Goal: Information Seeking & Learning: Find specific fact

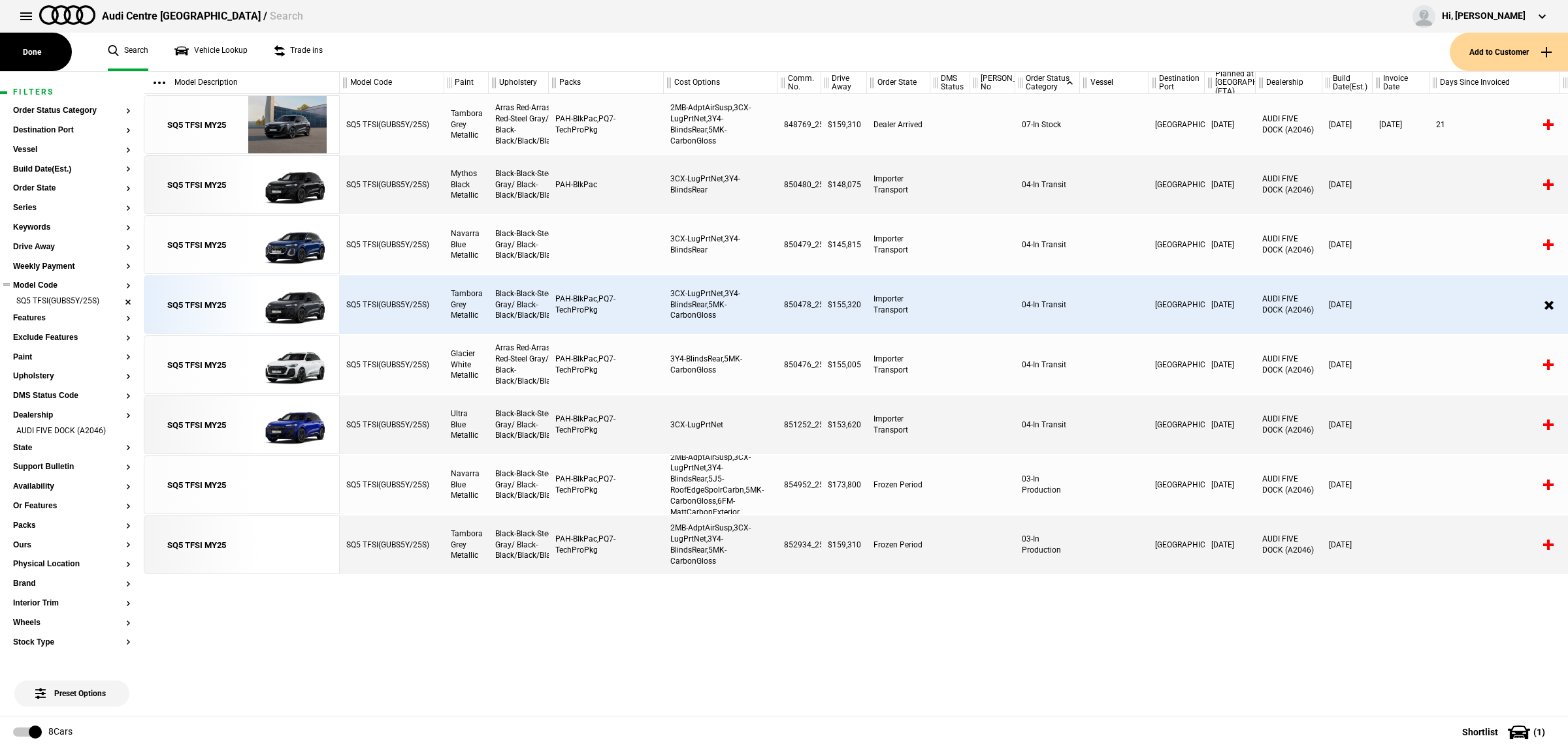
click at [118, 300] on li "SQ5 TFSI(GUBS5Y/25S)" at bounding box center [71, 301] width 118 height 13
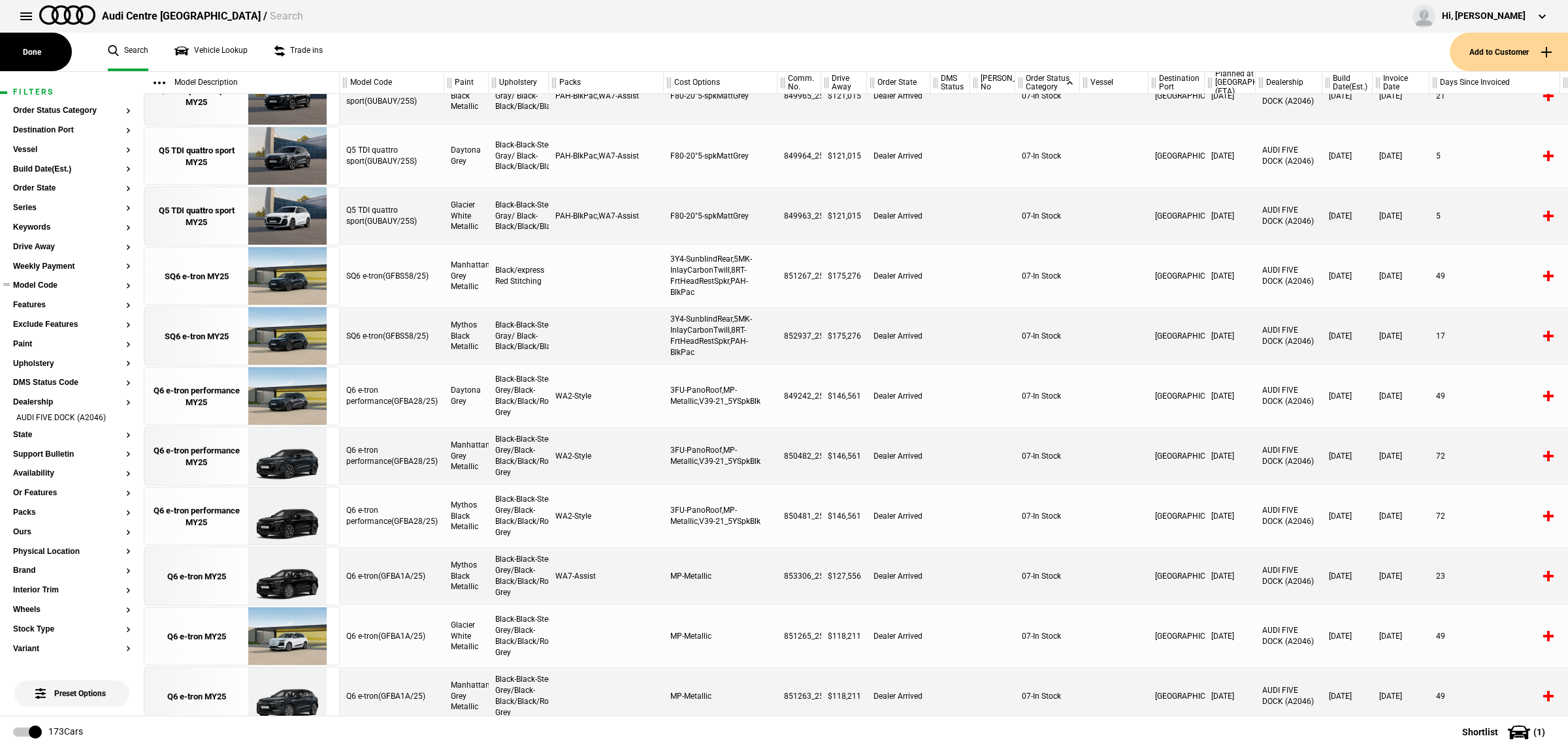
scroll to position [831, 0]
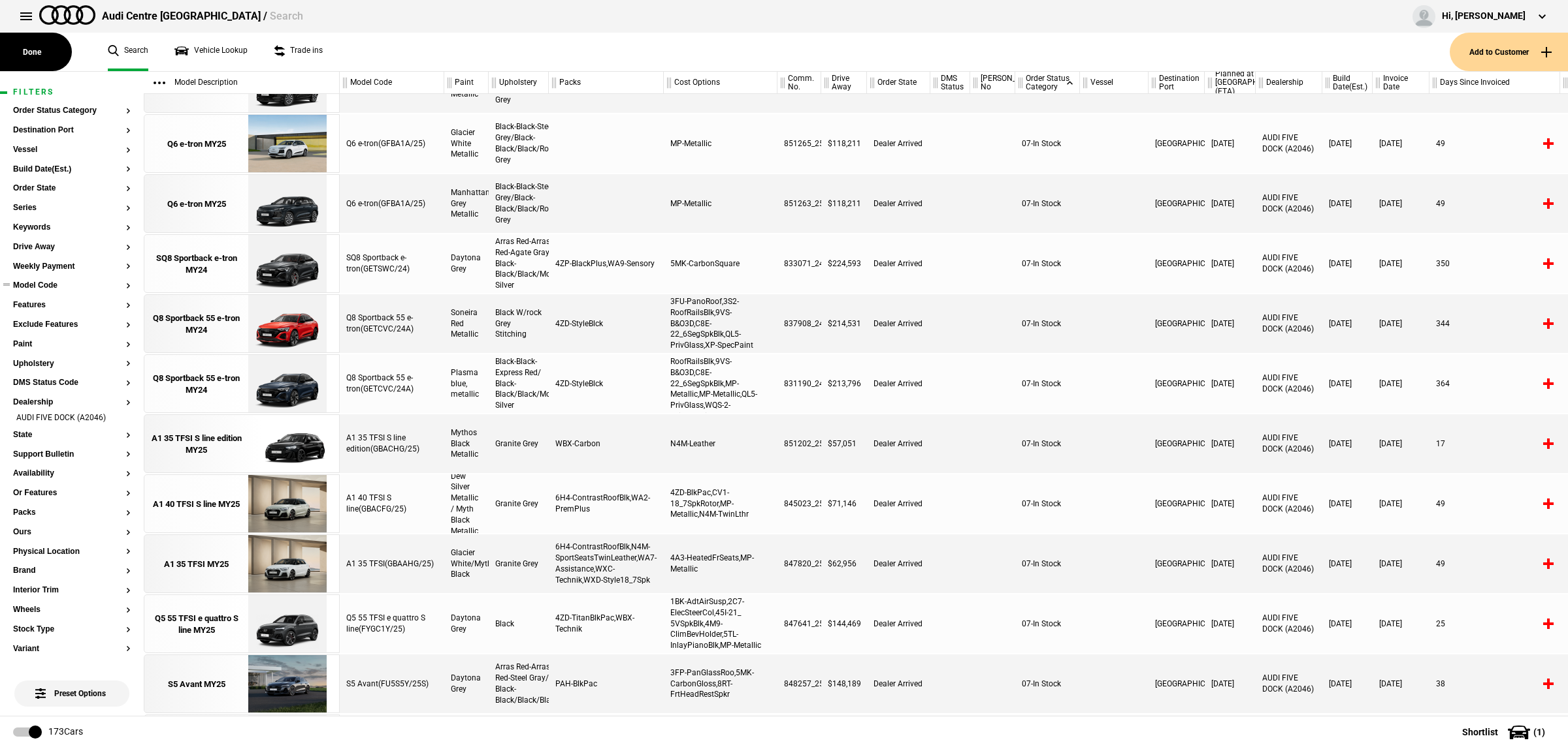
click at [77, 289] on button "Model Code" at bounding box center [71, 286] width 118 height 9
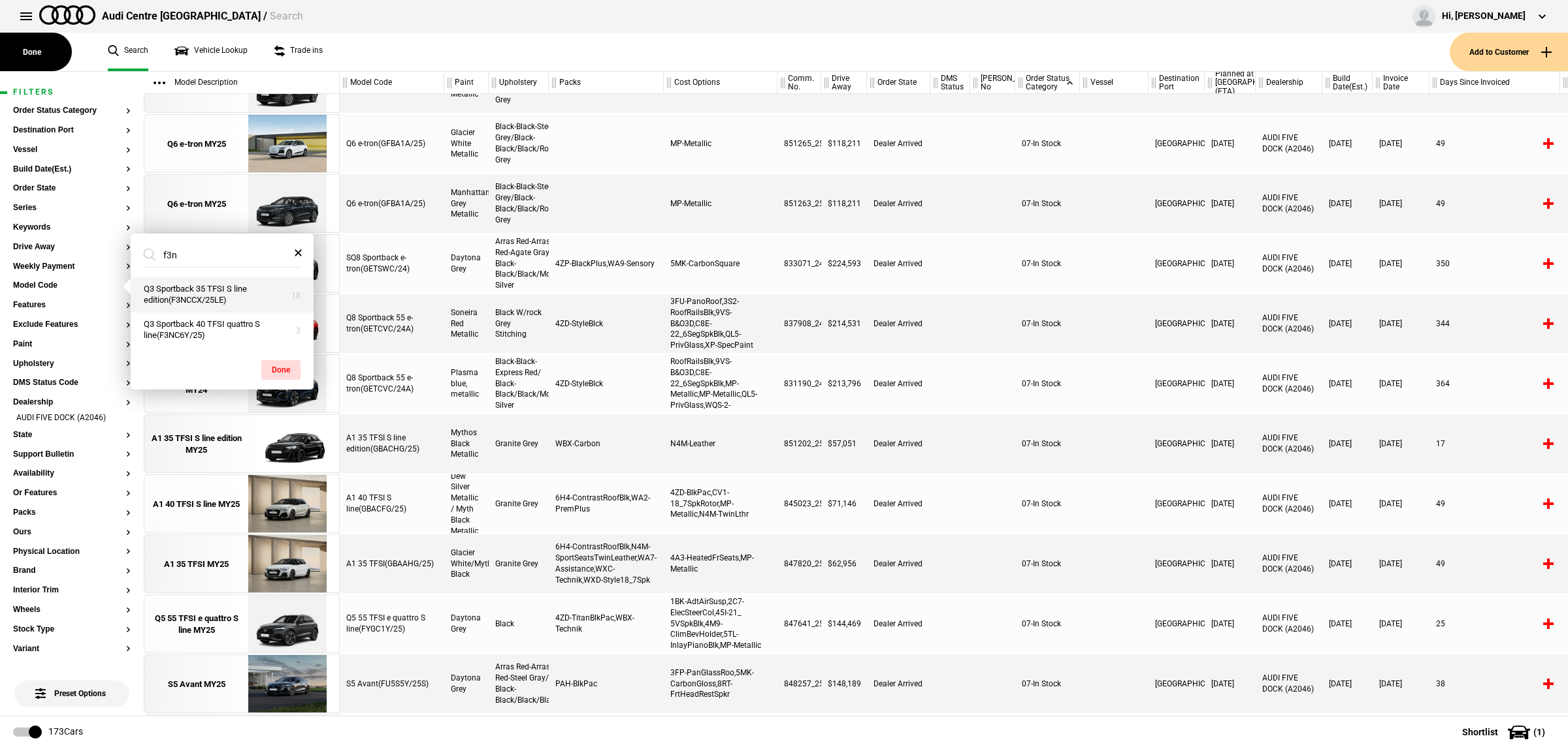
type input "f3n"
click at [204, 291] on button "Q3 Sportback 35 TFSI S line edition(F3NCCX/25LE)" at bounding box center [222, 295] width 183 height 35
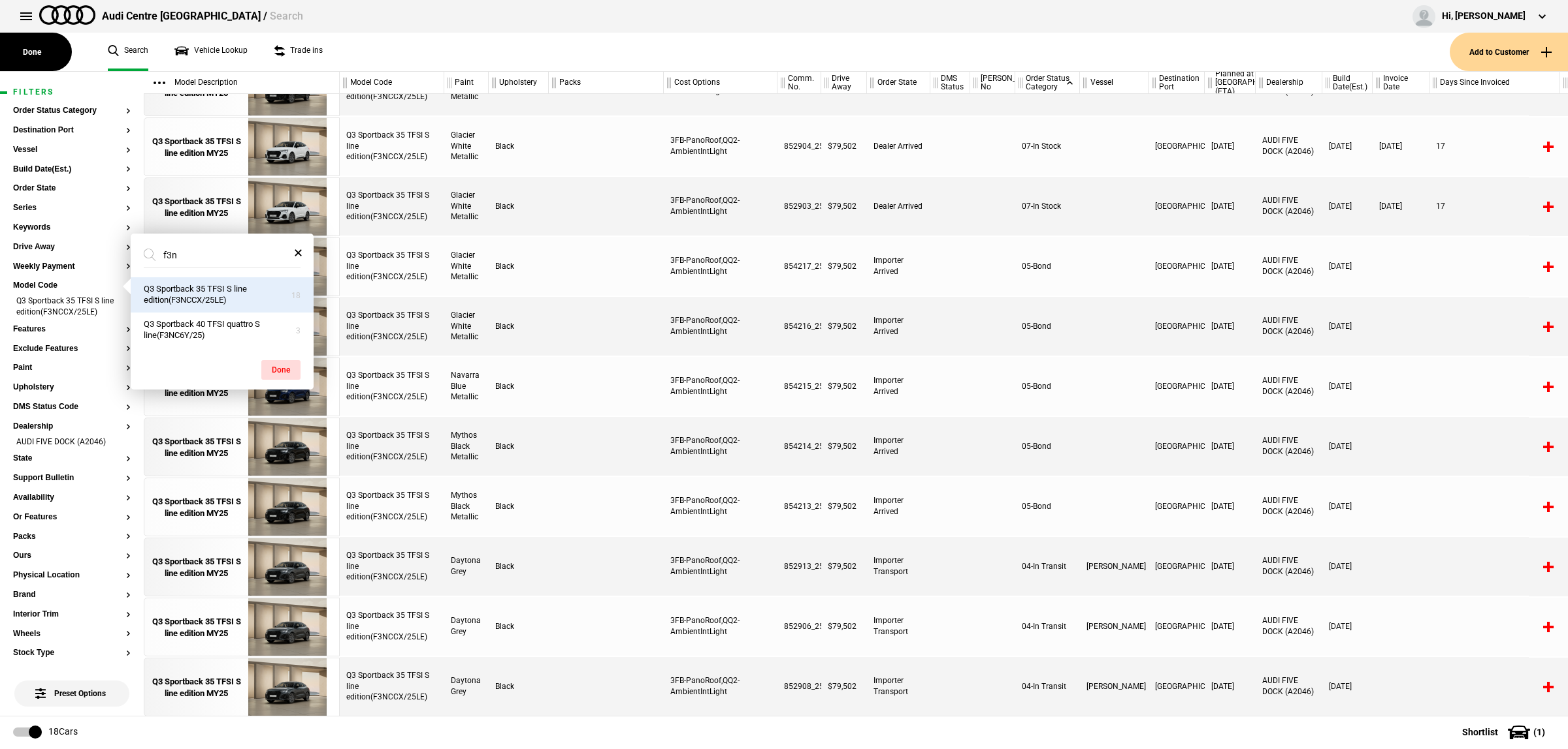
click at [546, 382] on div "Black" at bounding box center [519, 387] width 60 height 58
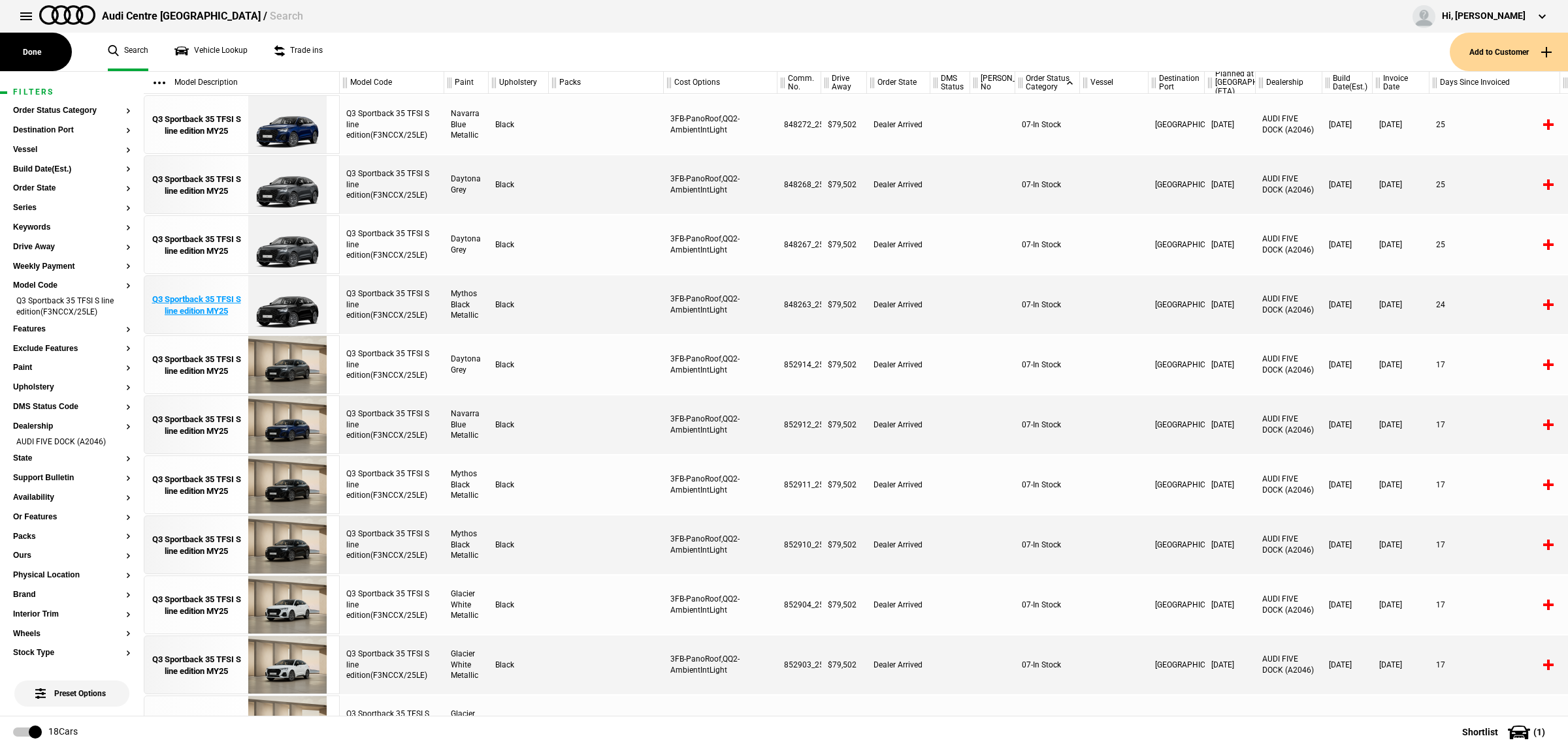
click at [297, 305] on img at bounding box center [287, 305] width 90 height 58
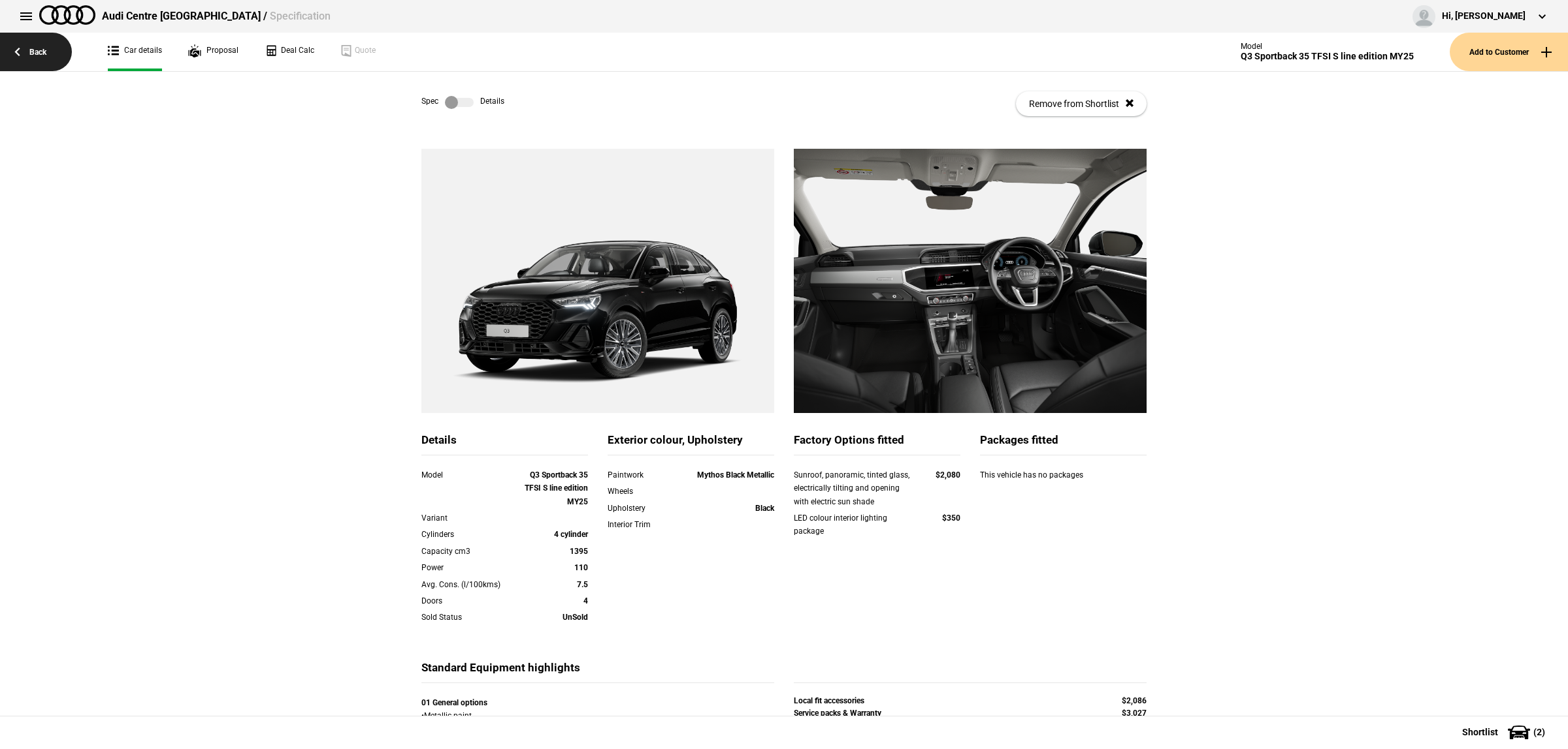
click at [17, 56] on link "Back" at bounding box center [36, 52] width 72 height 39
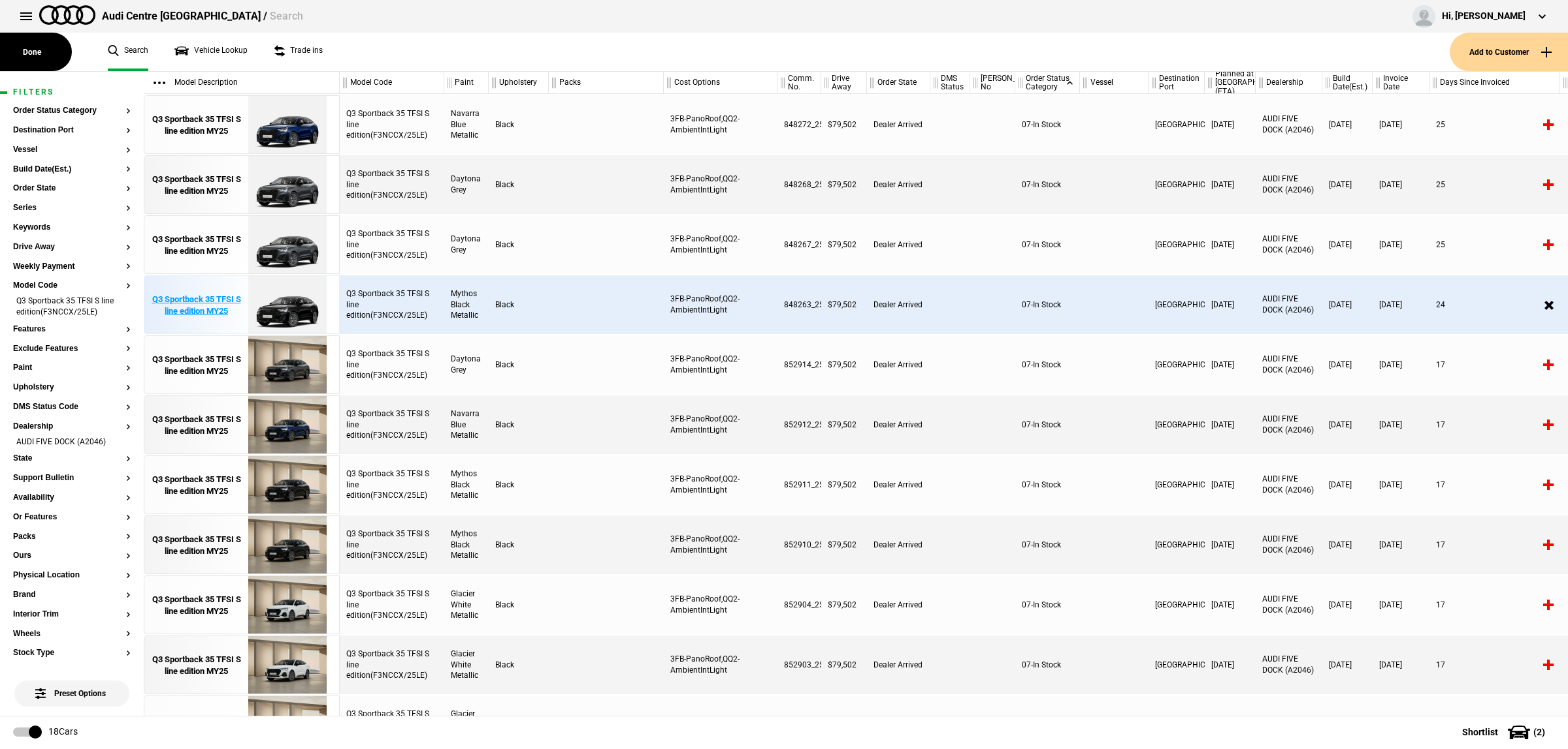
click at [311, 318] on img at bounding box center [287, 305] width 90 height 58
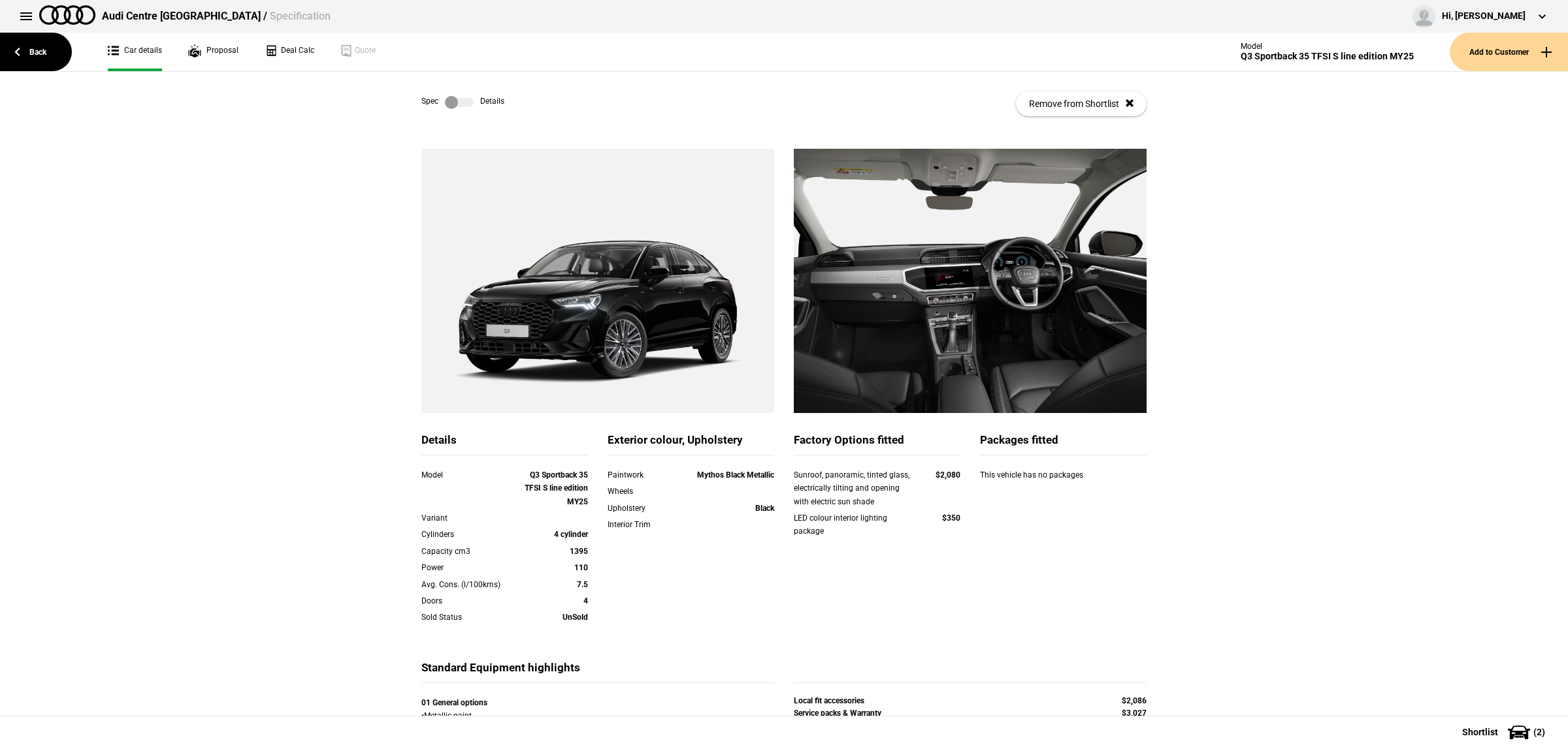
click at [466, 103] on label at bounding box center [460, 102] width 29 height 13
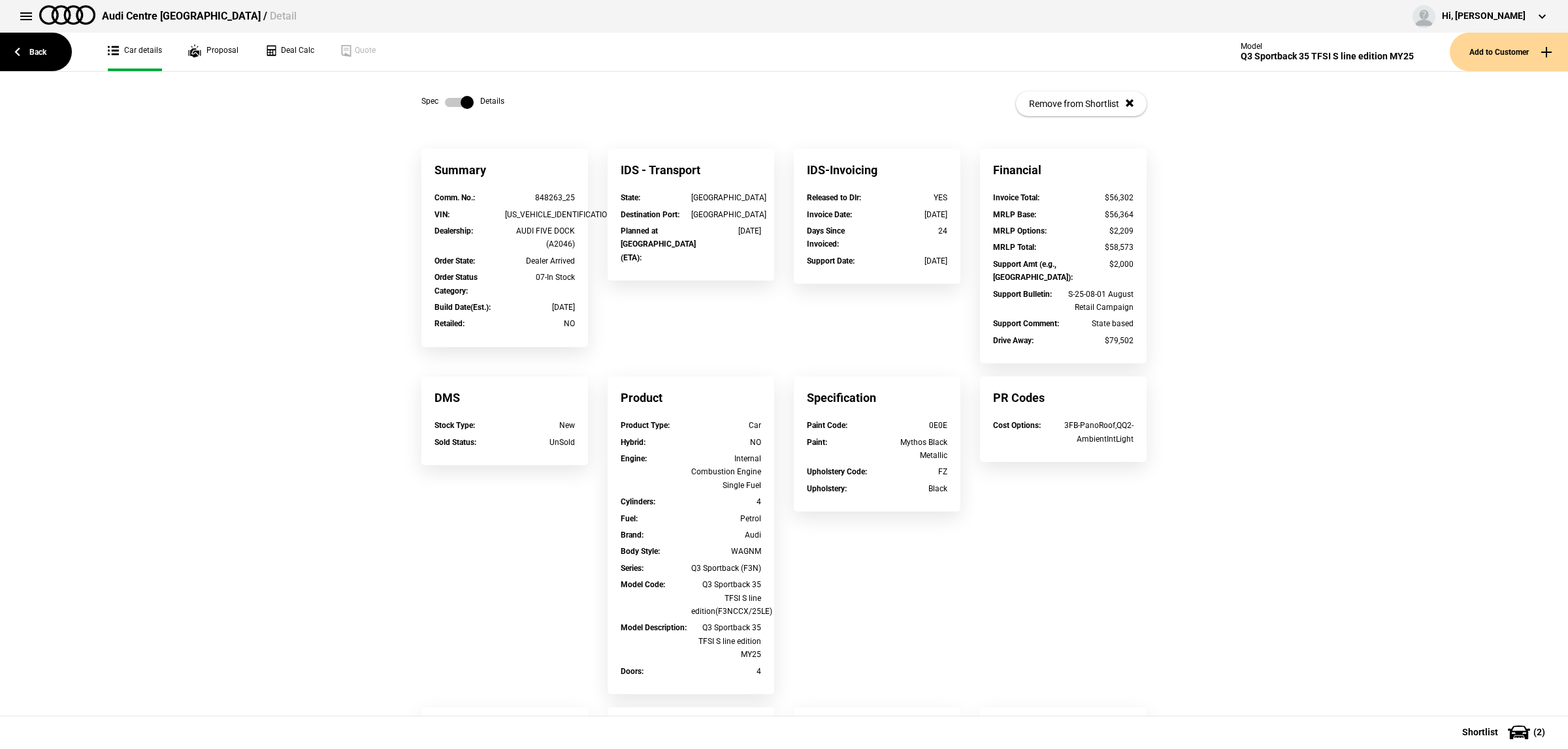
click at [527, 196] on div "848263_25" at bounding box center [540, 197] width 71 height 13
drag, startPoint x: 557, startPoint y: 197, endPoint x: 523, endPoint y: 196, distance: 34.0
click at [523, 196] on div "848263_25" at bounding box center [540, 197] width 71 height 13
copy div "848263"
click at [53, 58] on link "Back" at bounding box center [36, 52] width 72 height 39
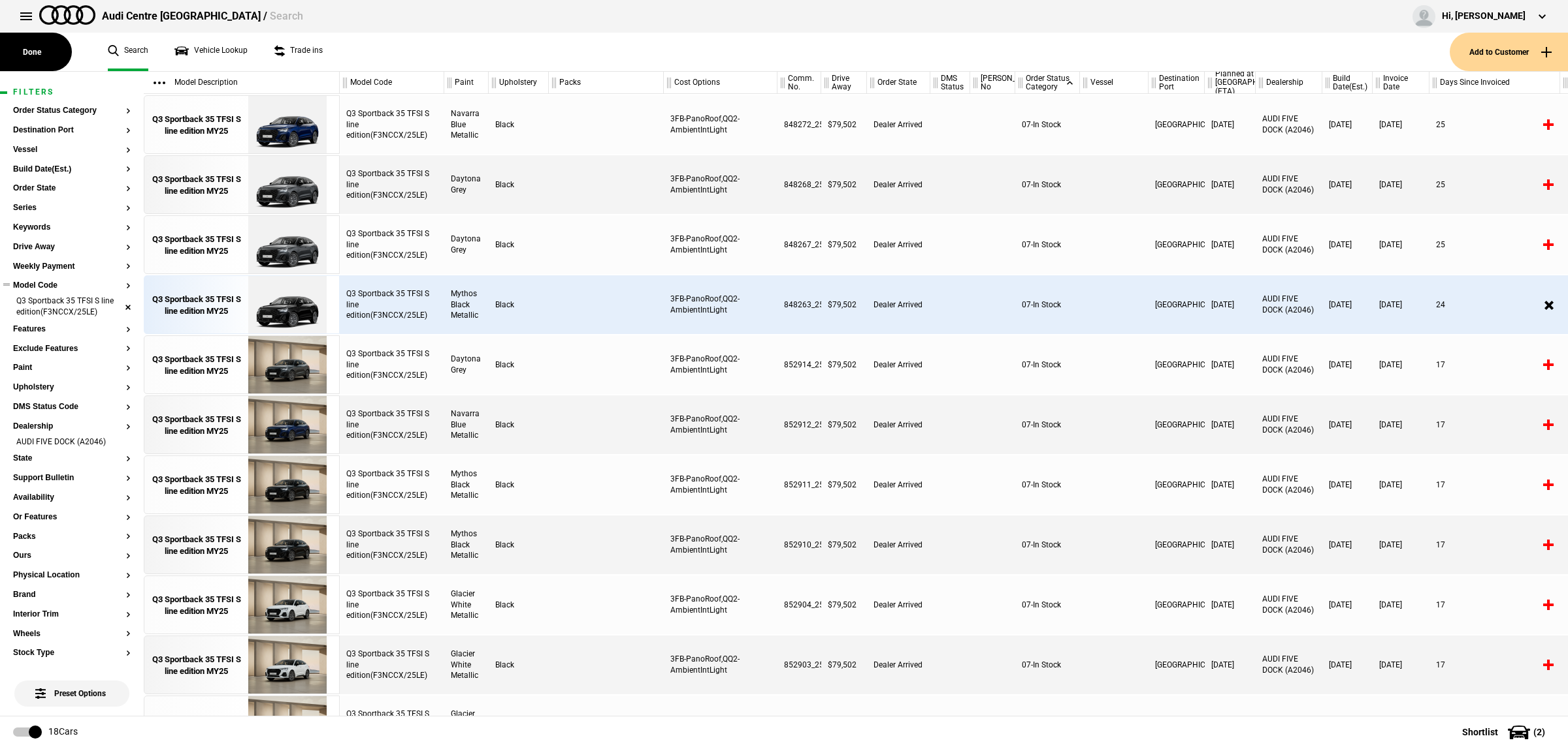
click at [113, 305] on li "Q3 Sportback 35 TFSI S line edition(F3NCCX/25LE)" at bounding box center [71, 307] width 118 height 24
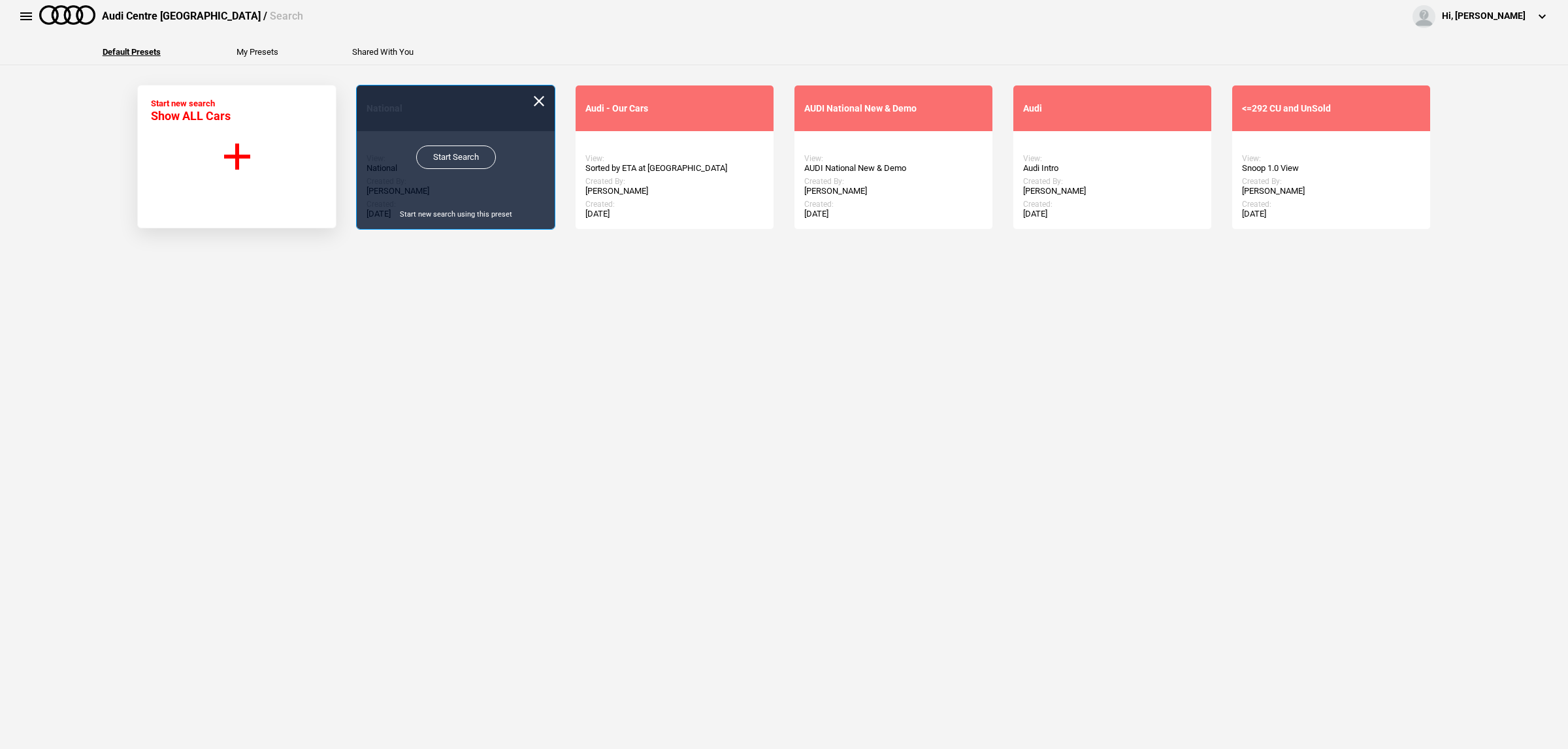
click at [451, 158] on link "Start Search" at bounding box center [456, 157] width 80 height 23
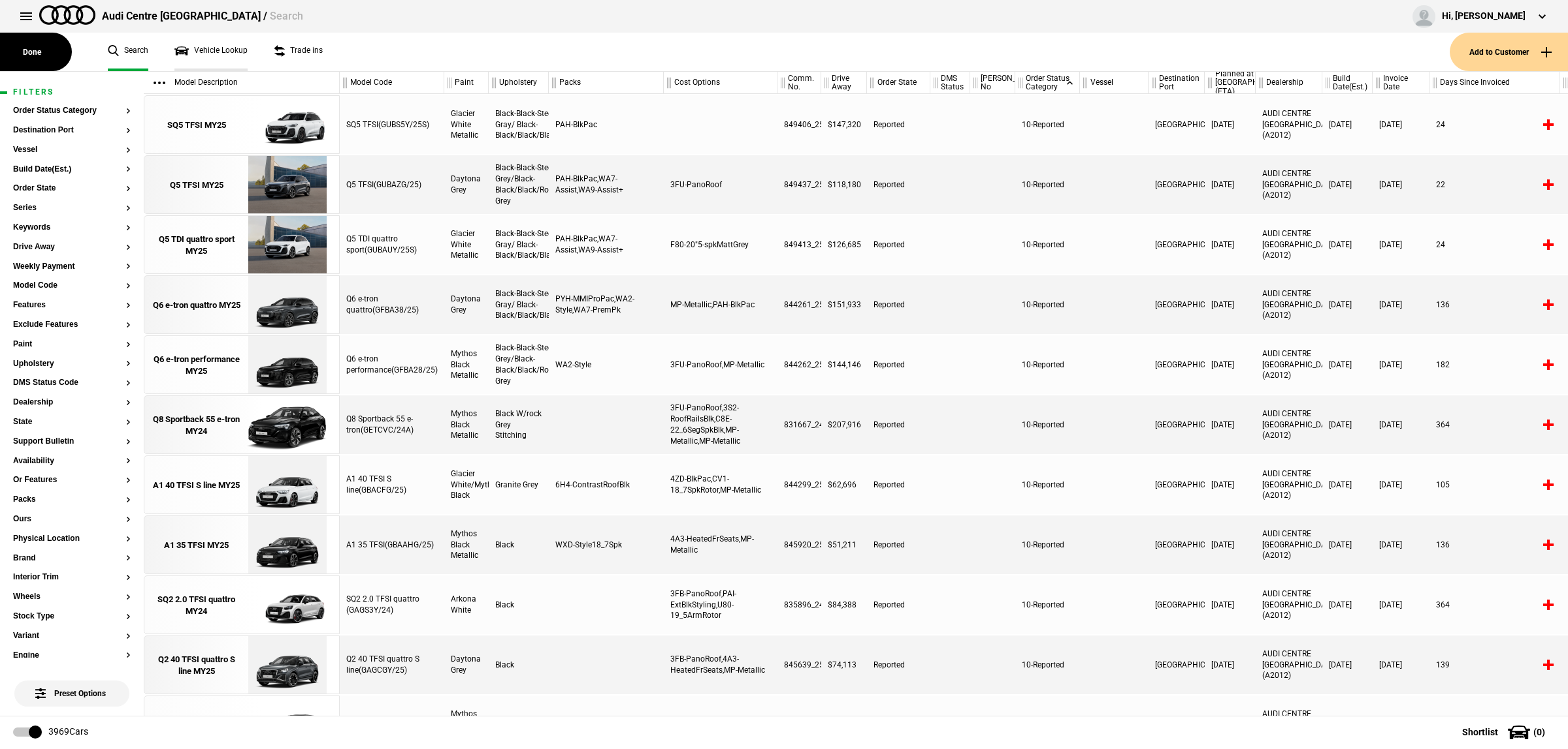
click at [239, 58] on link "Vehicle Lookup" at bounding box center [210, 52] width 73 height 39
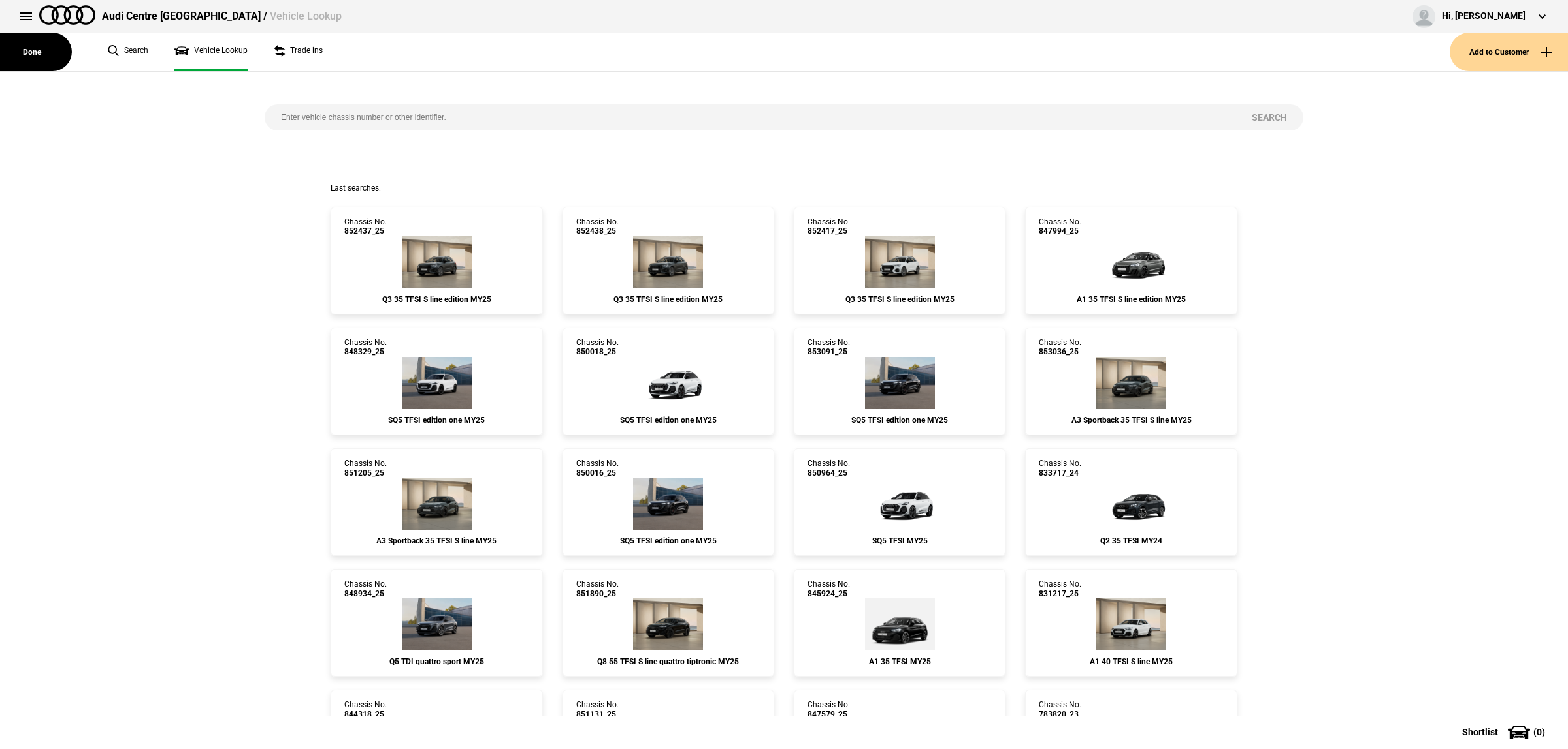
click at [27, 17] on button at bounding box center [25, 16] width 26 height 26
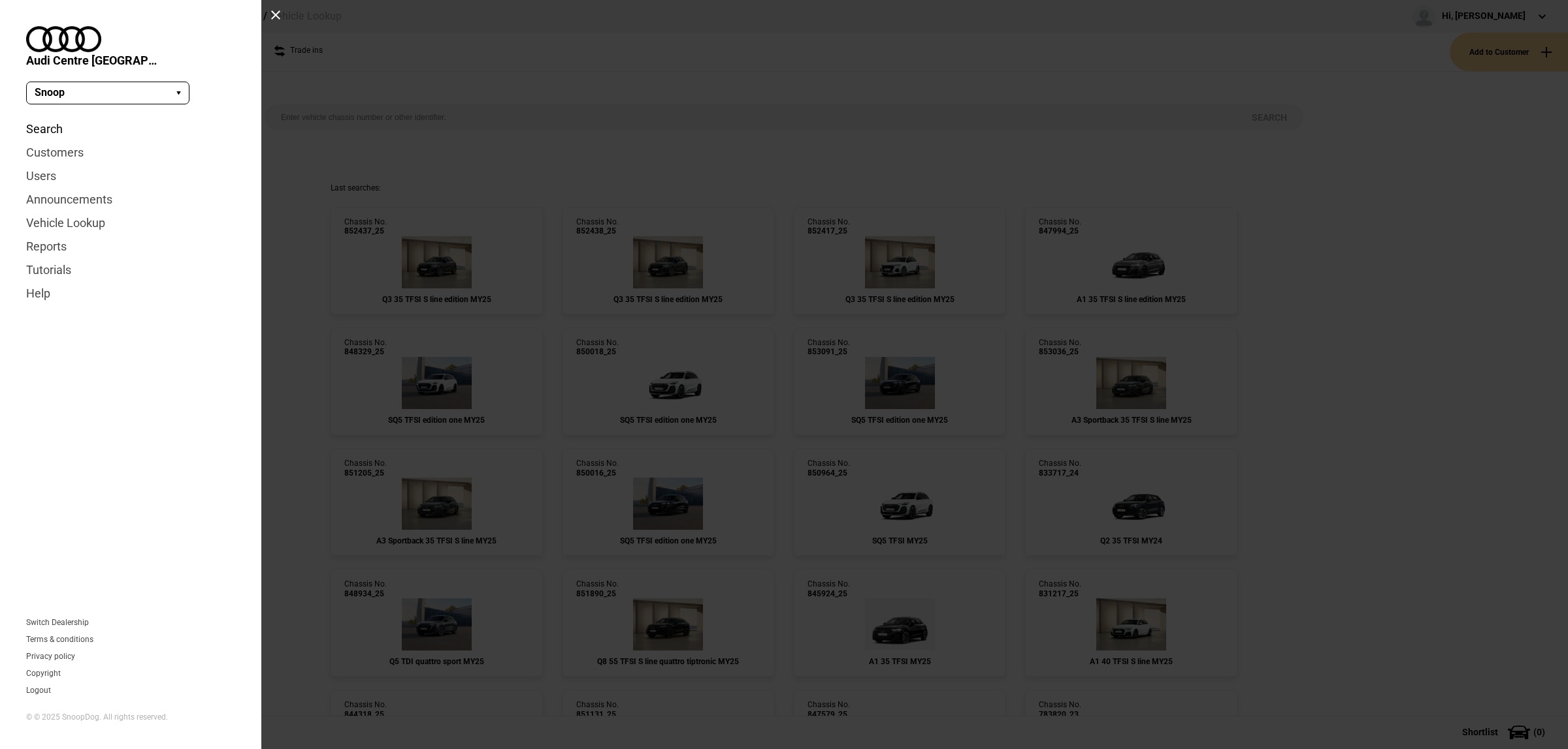
click at [39, 118] on link "Search" at bounding box center [130, 129] width 209 height 23
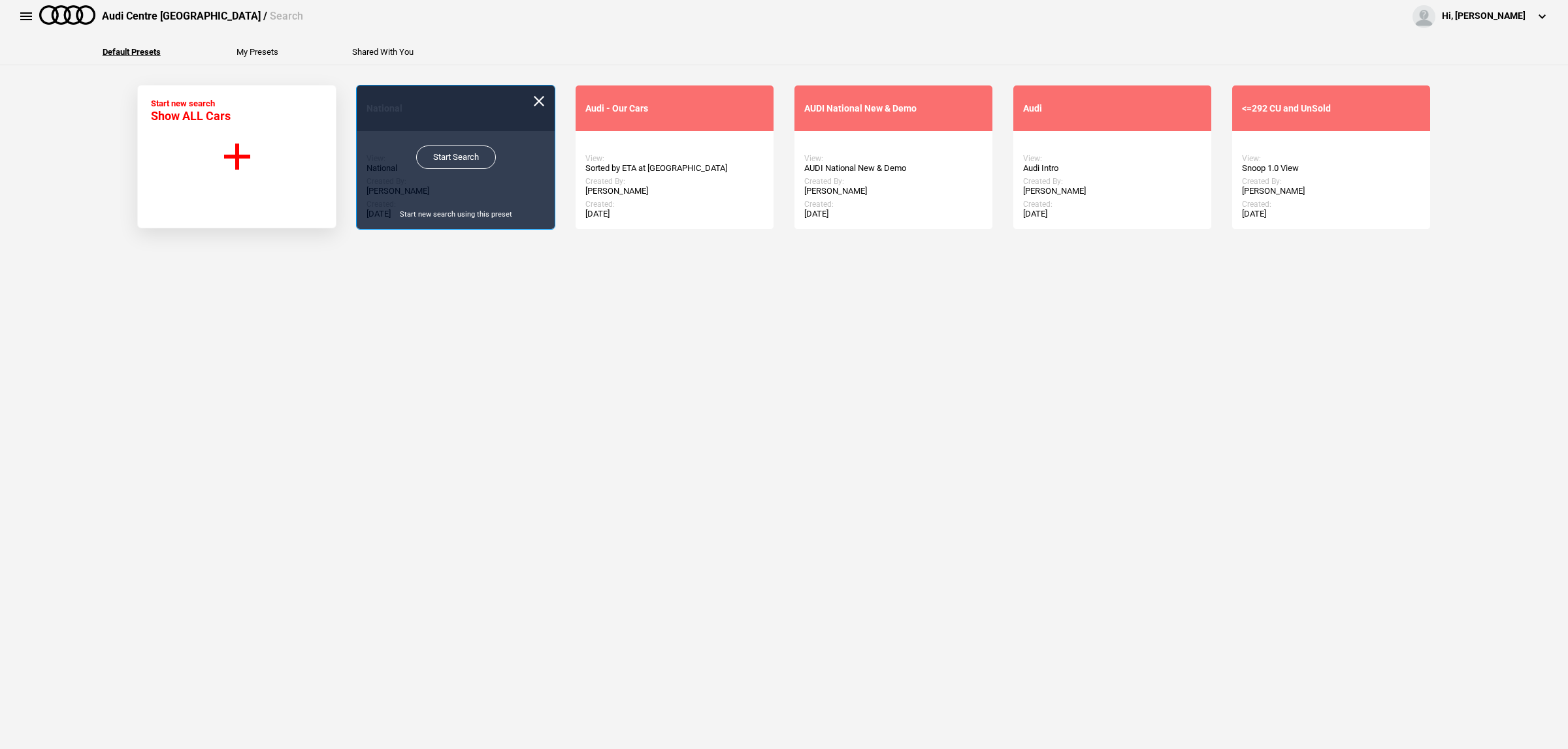
click at [469, 155] on link "Start Search" at bounding box center [456, 157] width 80 height 23
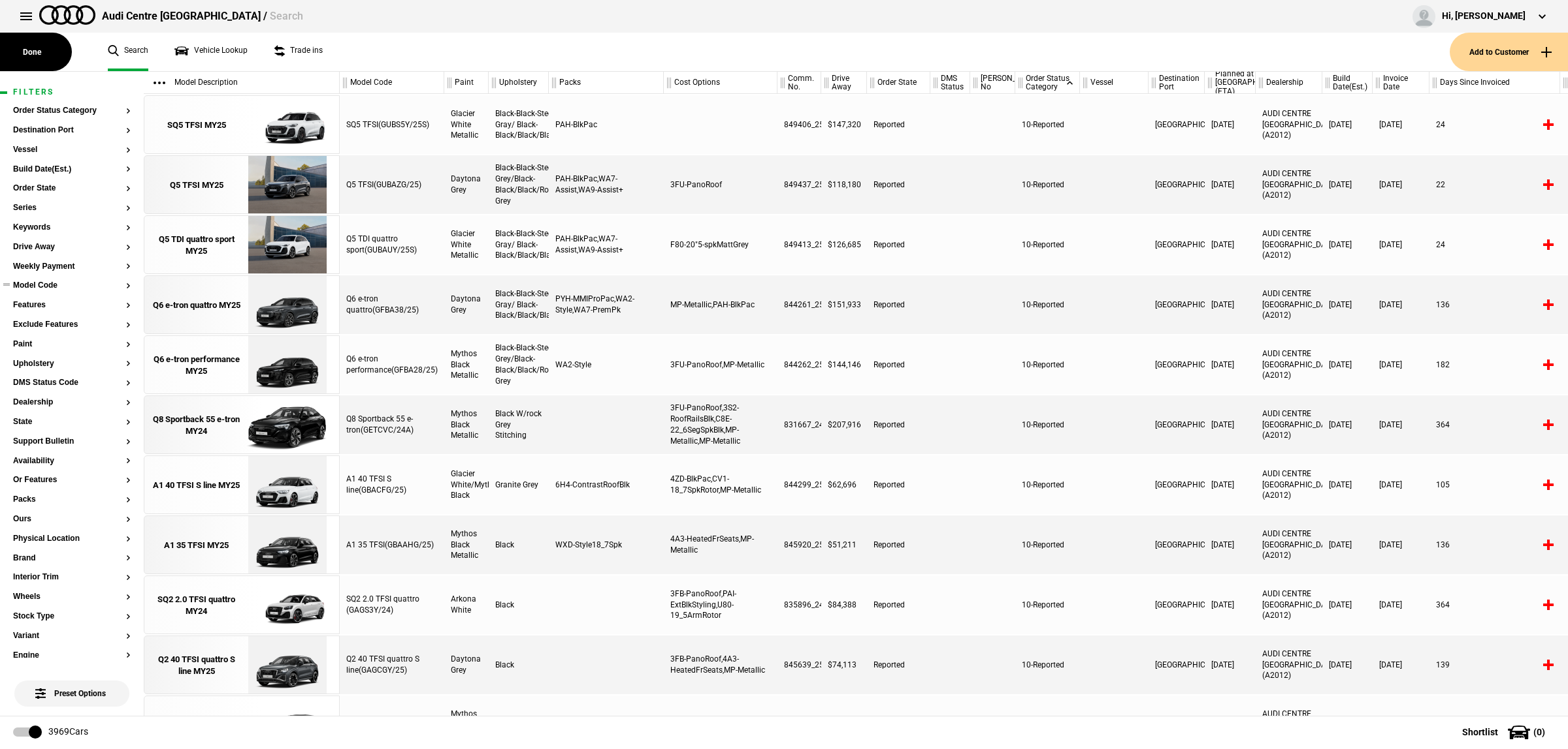
click at [48, 295] on ul at bounding box center [71, 297] width 118 height 5
click at [52, 286] on button "Model Code" at bounding box center [71, 286] width 118 height 9
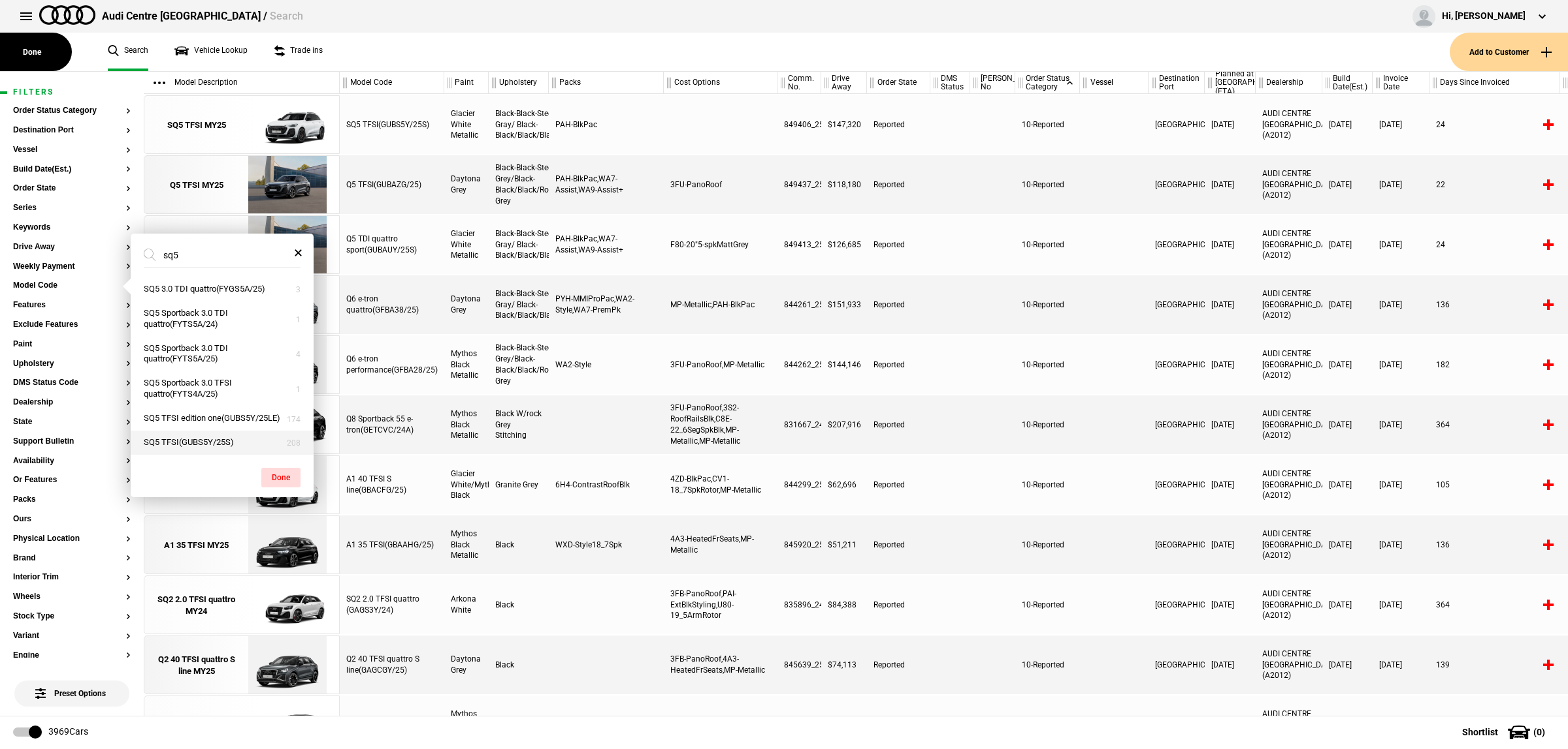
type input "sq5"
click at [232, 446] on button "SQ5 TFSI(GUBS5Y/25S)" at bounding box center [222, 442] width 183 height 24
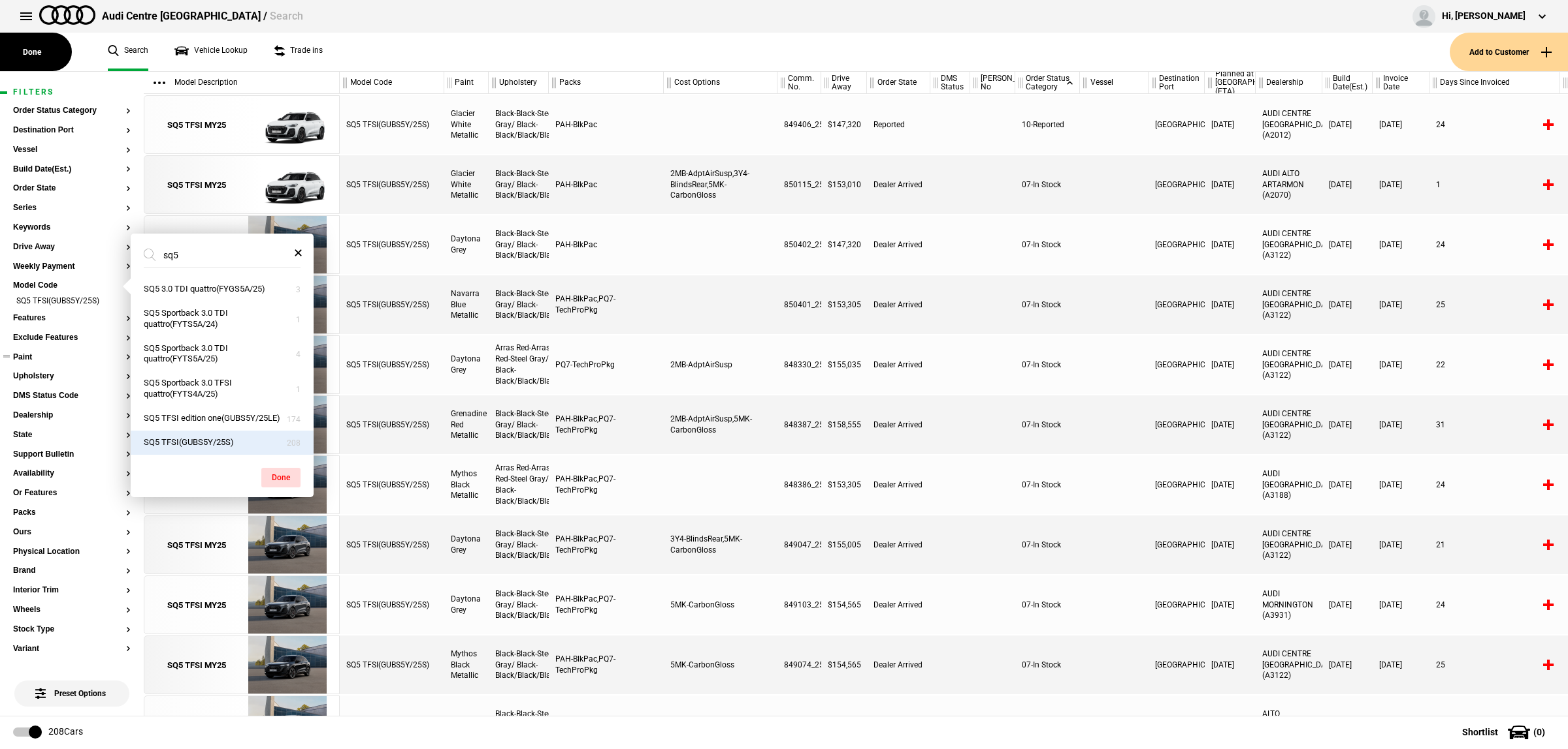
click at [33, 357] on button "Paint" at bounding box center [71, 357] width 118 height 9
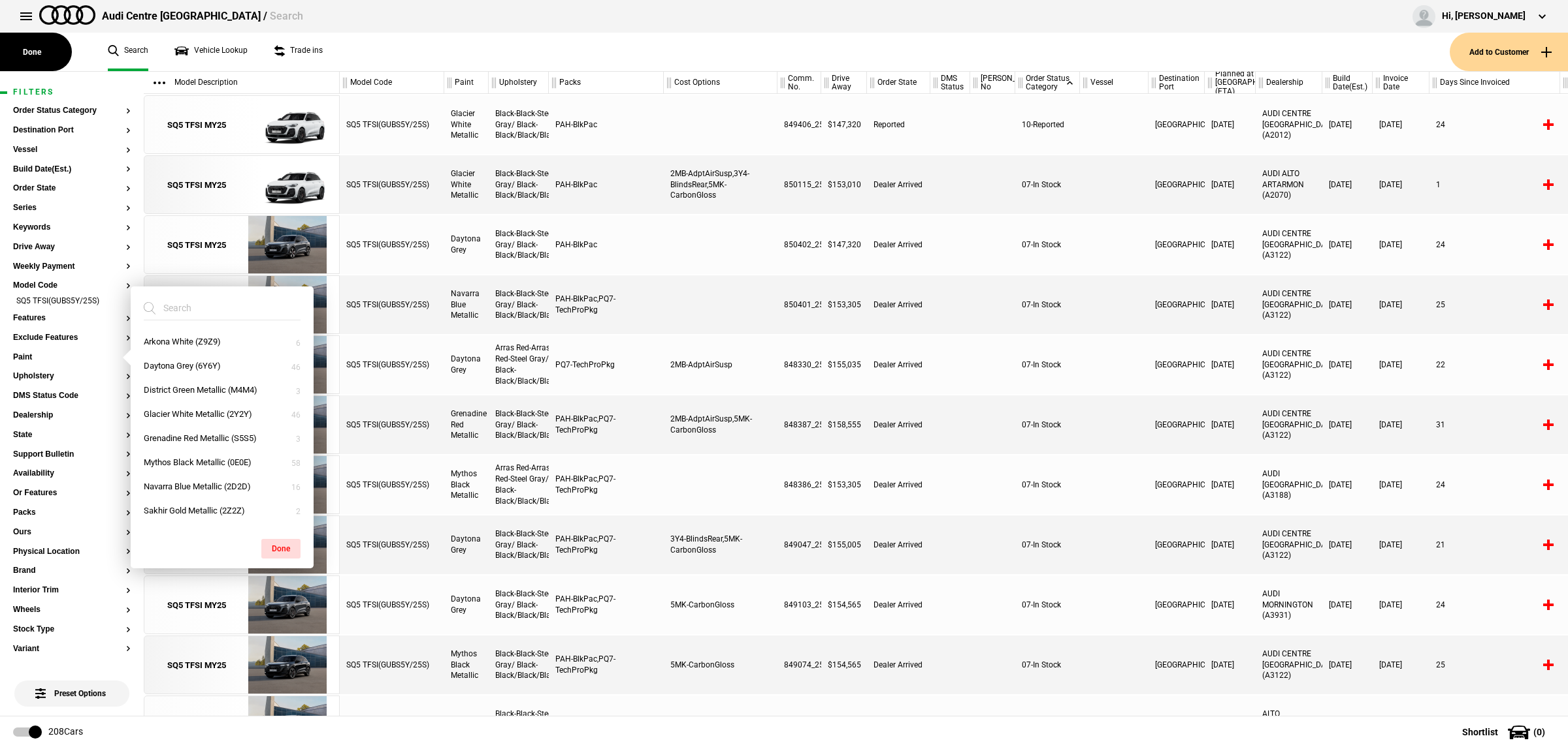
click at [214, 315] on input "search" at bounding box center [214, 308] width 141 height 23
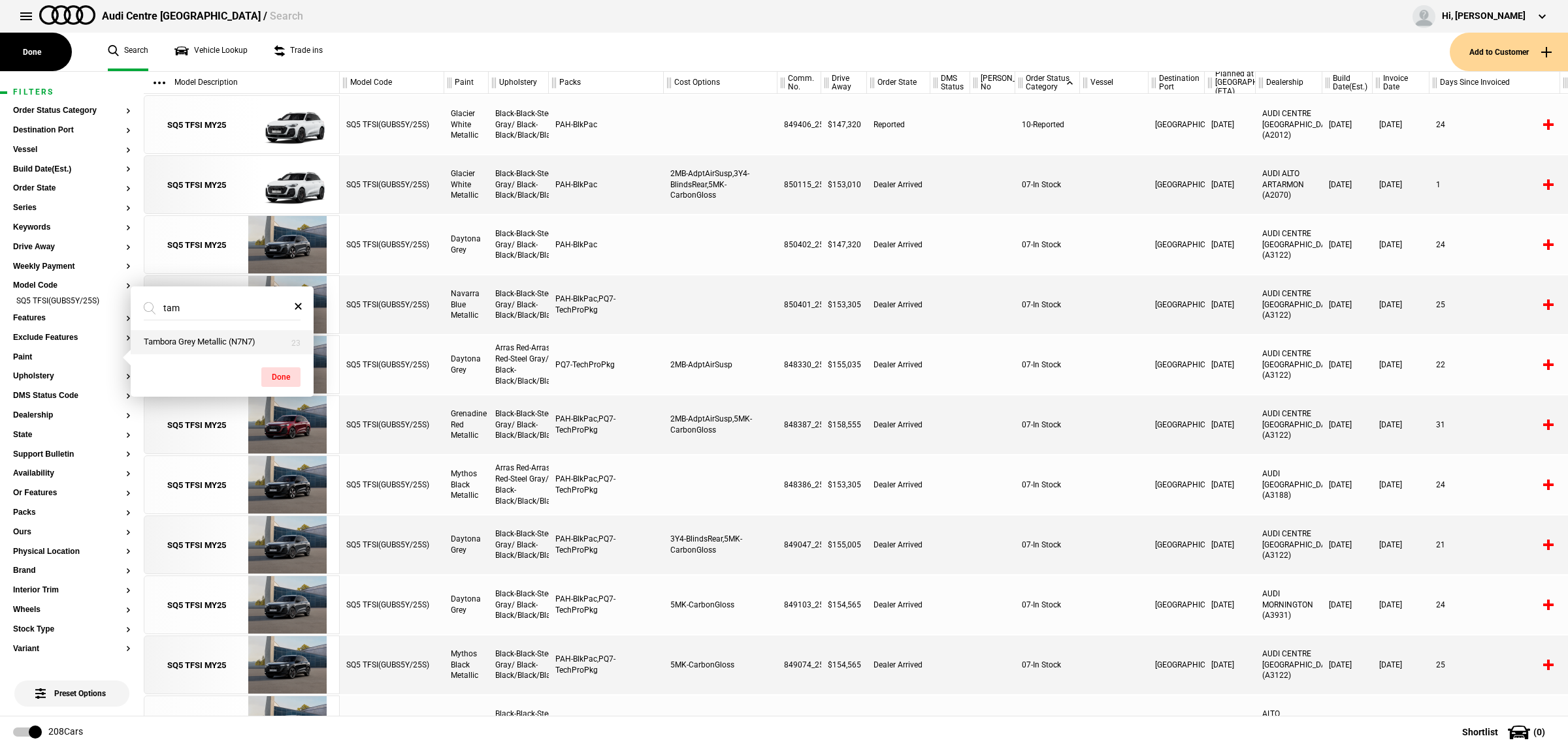
type input "tam"
click at [201, 335] on button "Tambora Grey Metallic (N7N7)" at bounding box center [222, 342] width 183 height 24
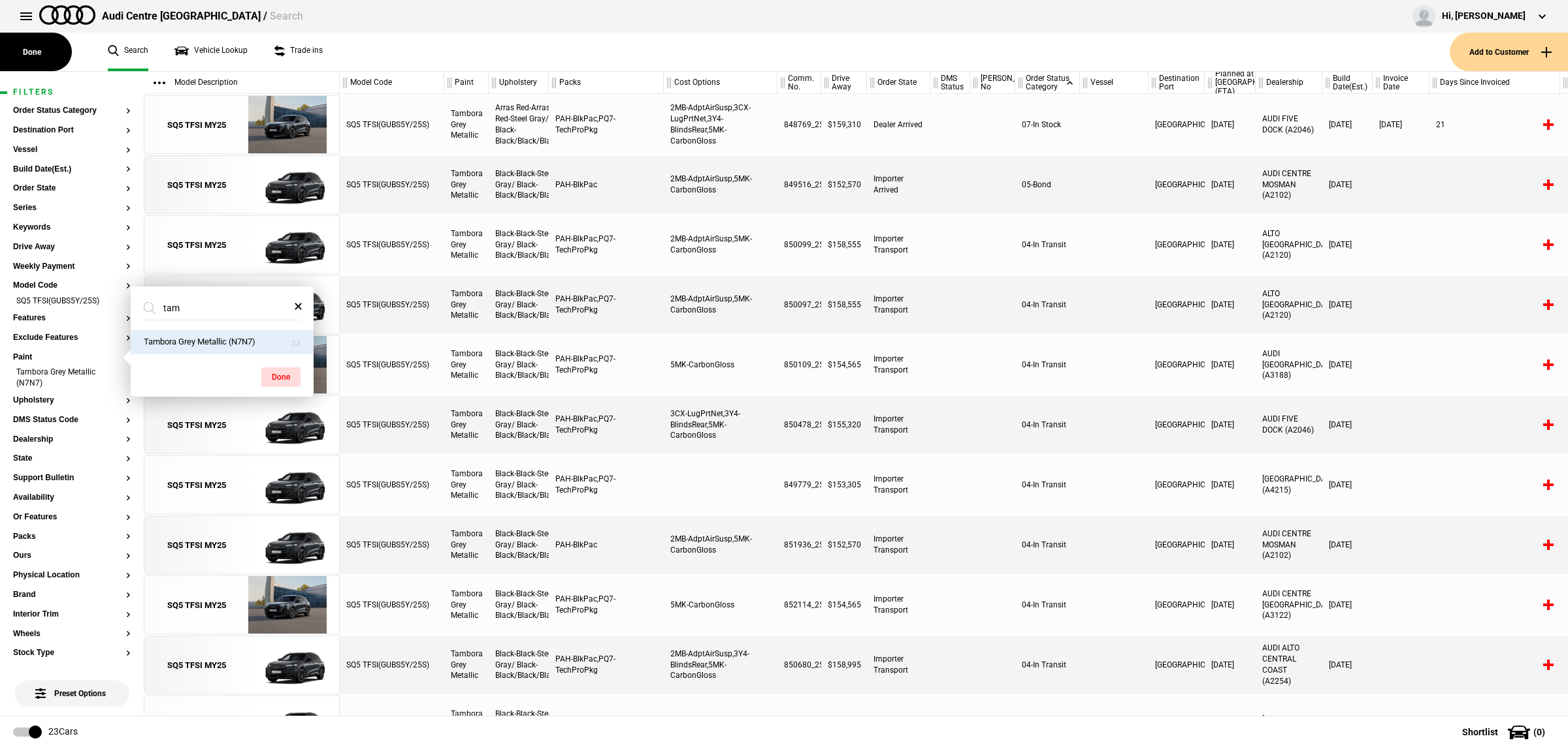
click at [1075, 488] on div "04-In Transit" at bounding box center [1047, 485] width 65 height 58
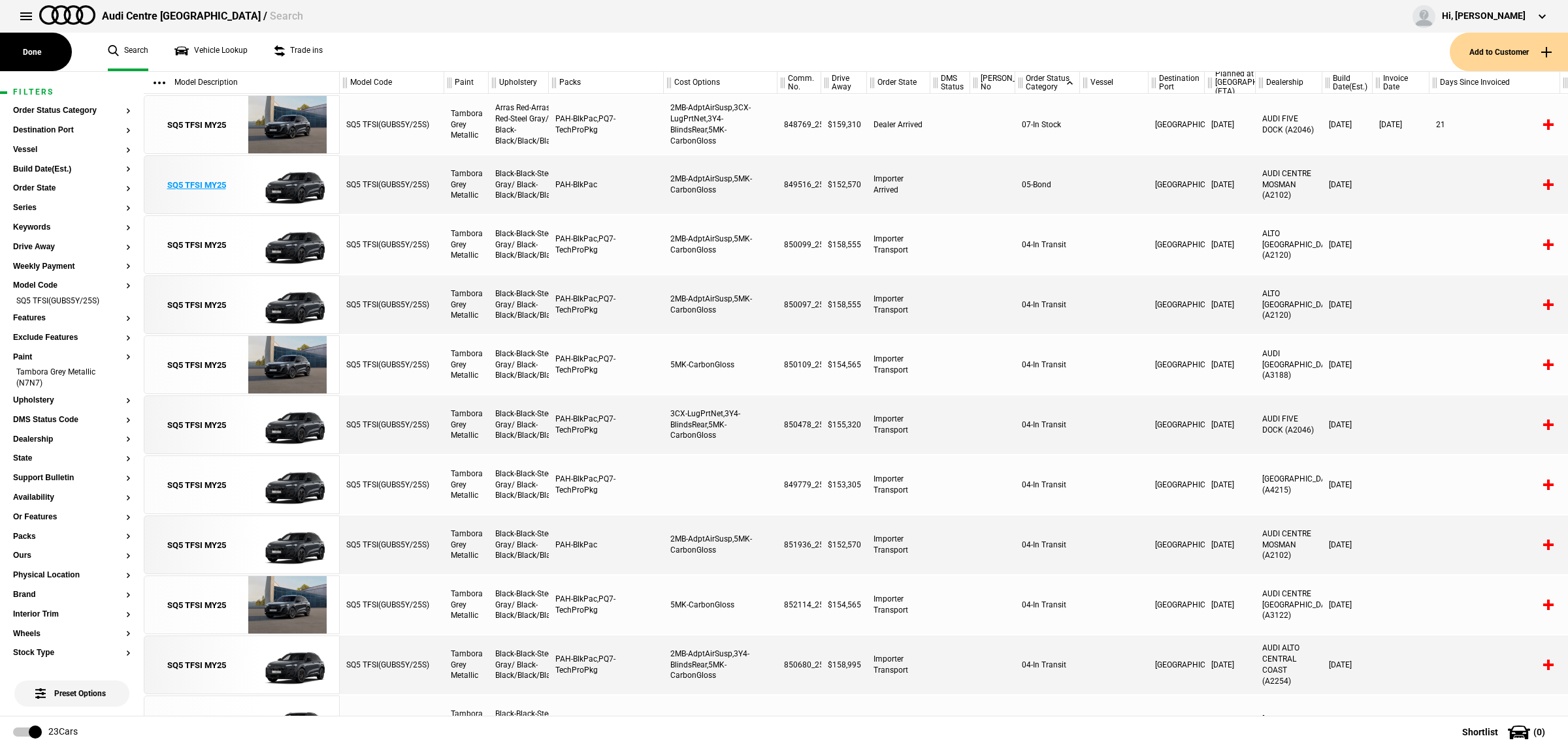
click at [282, 175] on img at bounding box center [287, 186] width 90 height 58
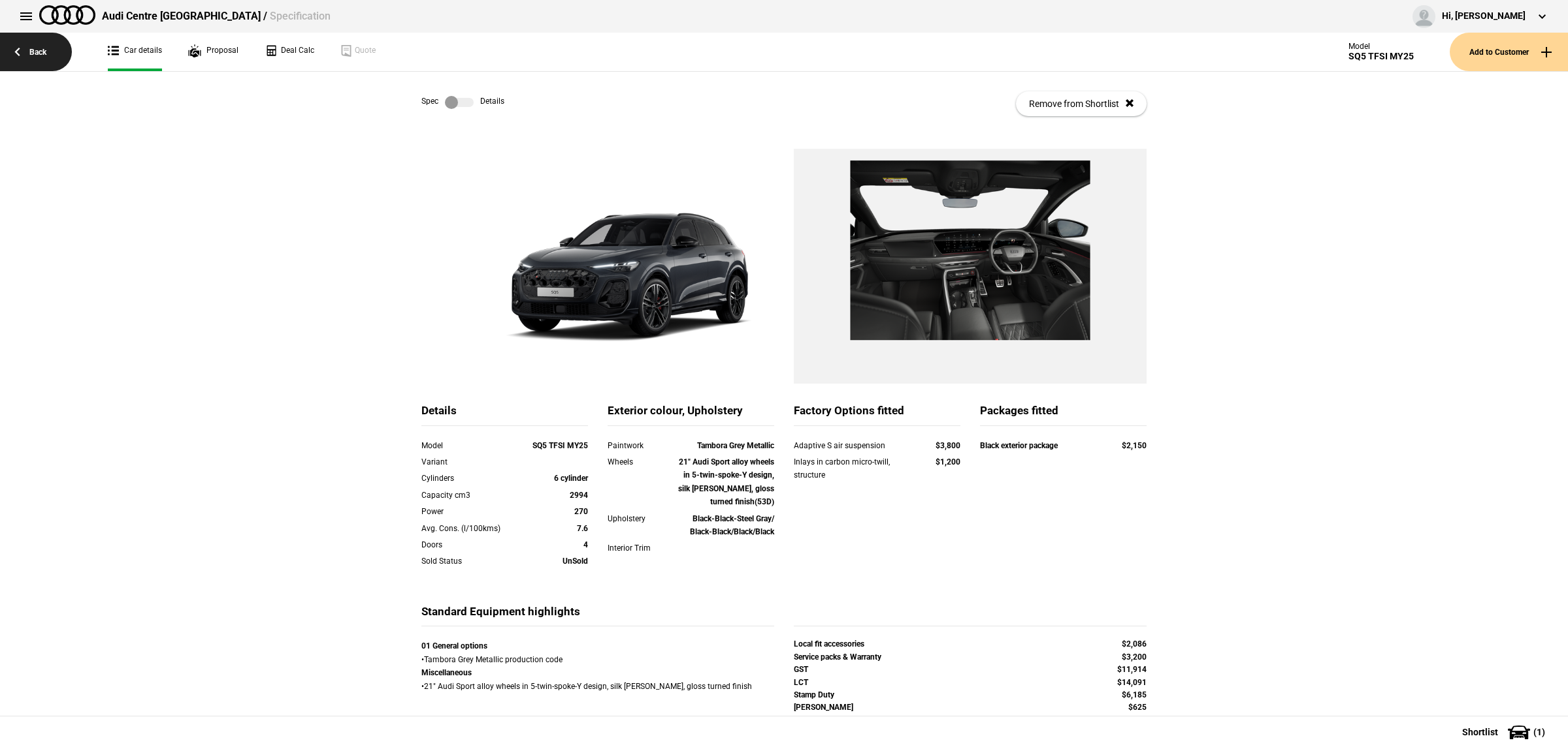
click at [47, 58] on link "Back" at bounding box center [36, 52] width 72 height 39
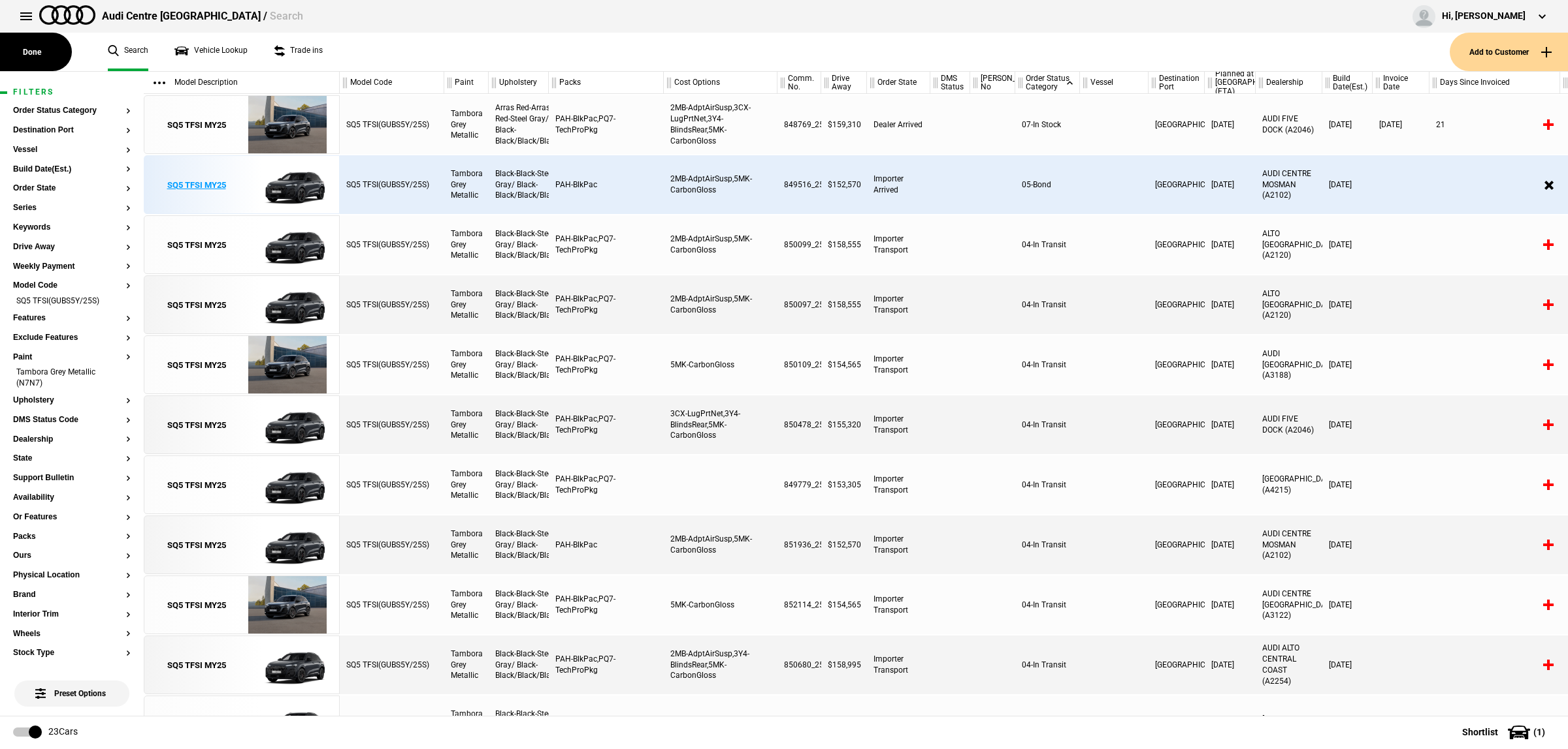
click at [282, 184] on img at bounding box center [287, 186] width 90 height 58
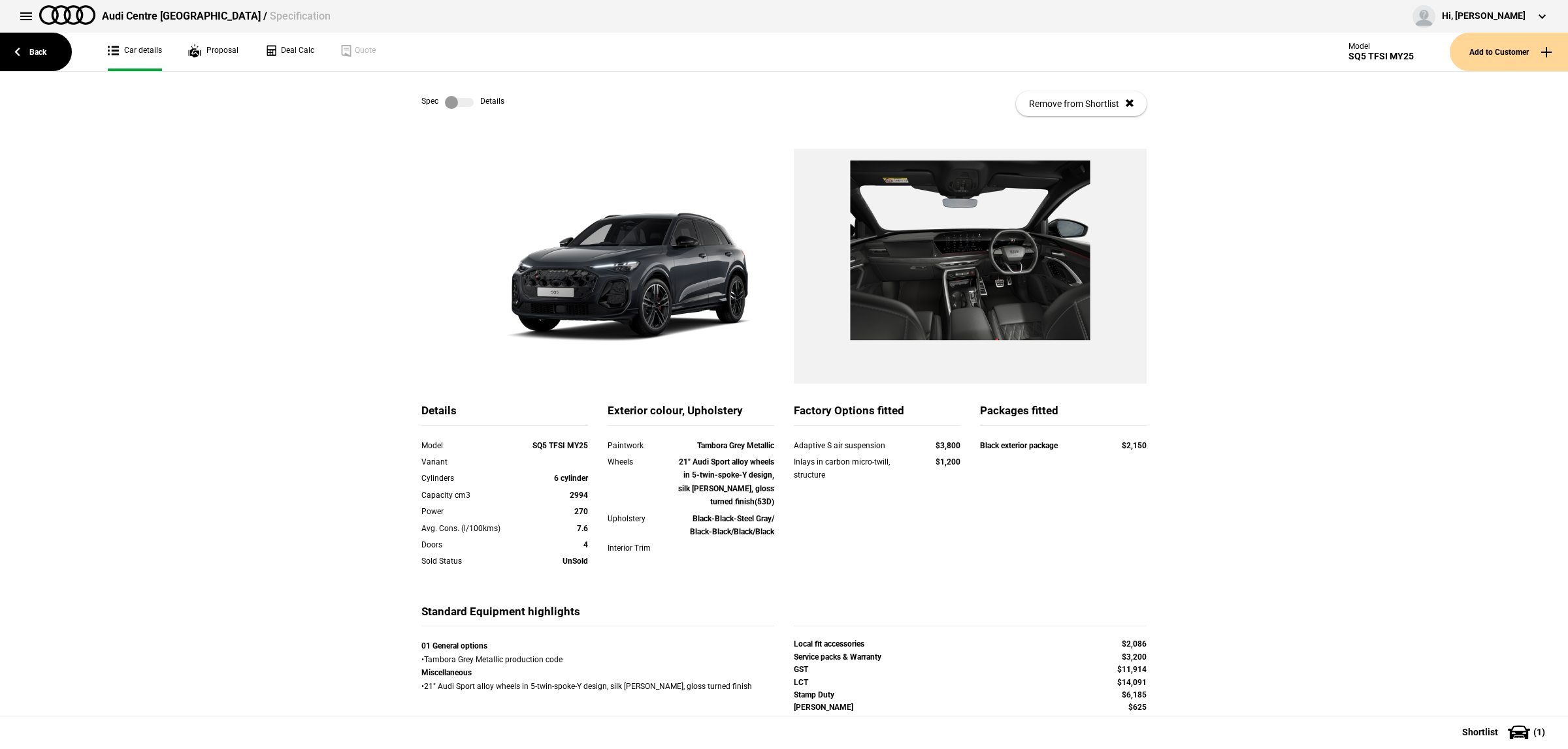
click at [455, 100] on label at bounding box center [460, 102] width 29 height 13
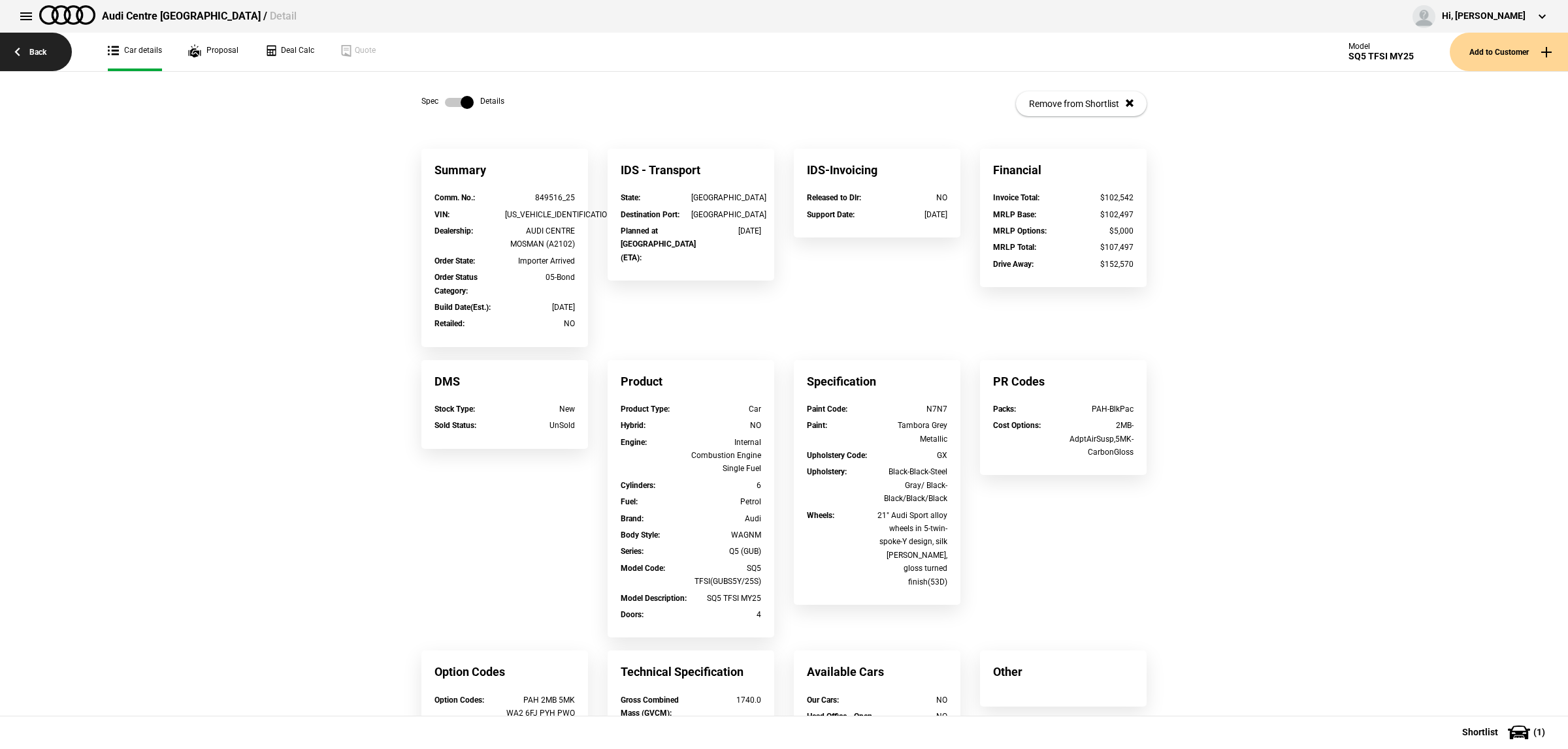
click at [39, 47] on link "Back" at bounding box center [36, 52] width 72 height 39
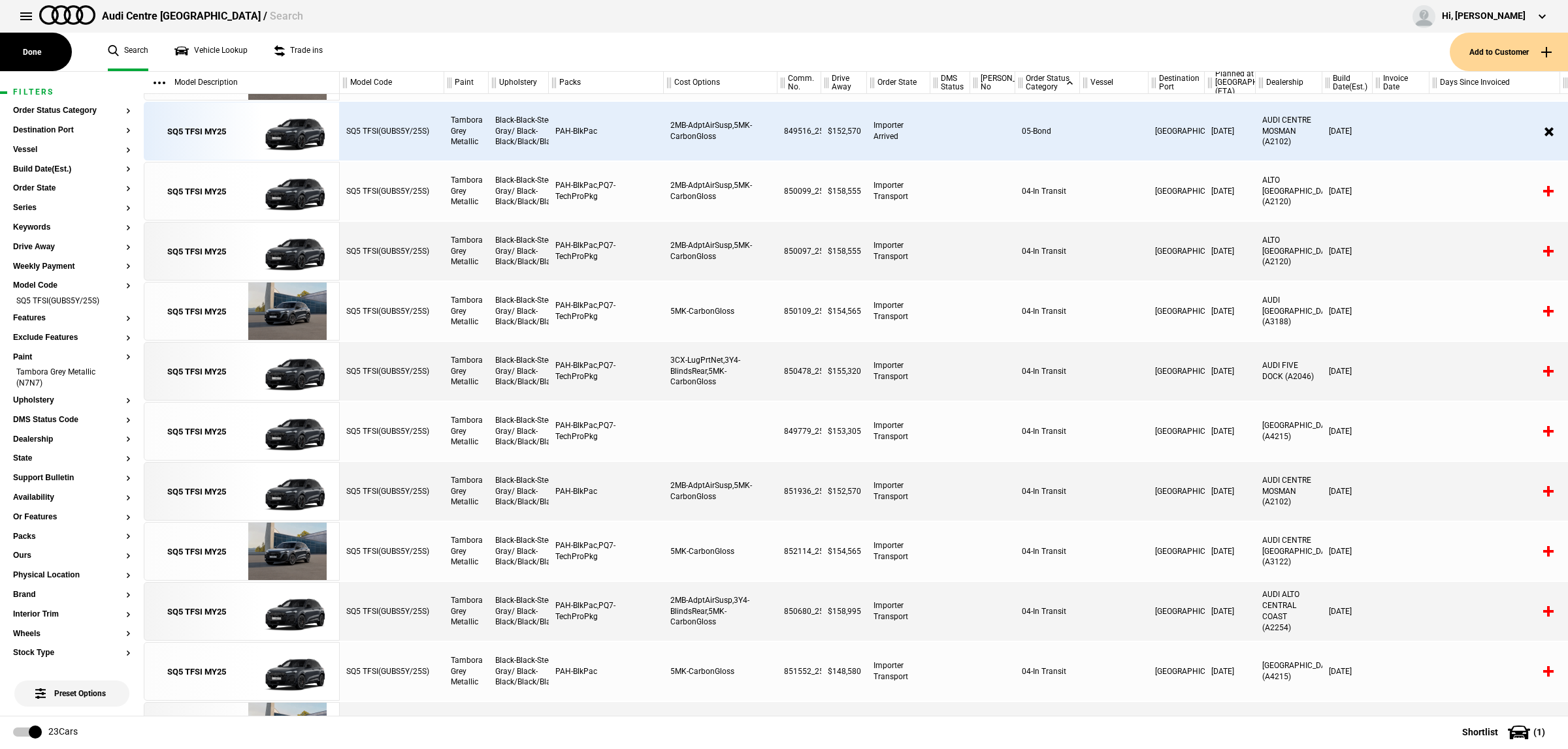
scroll to position [82, 0]
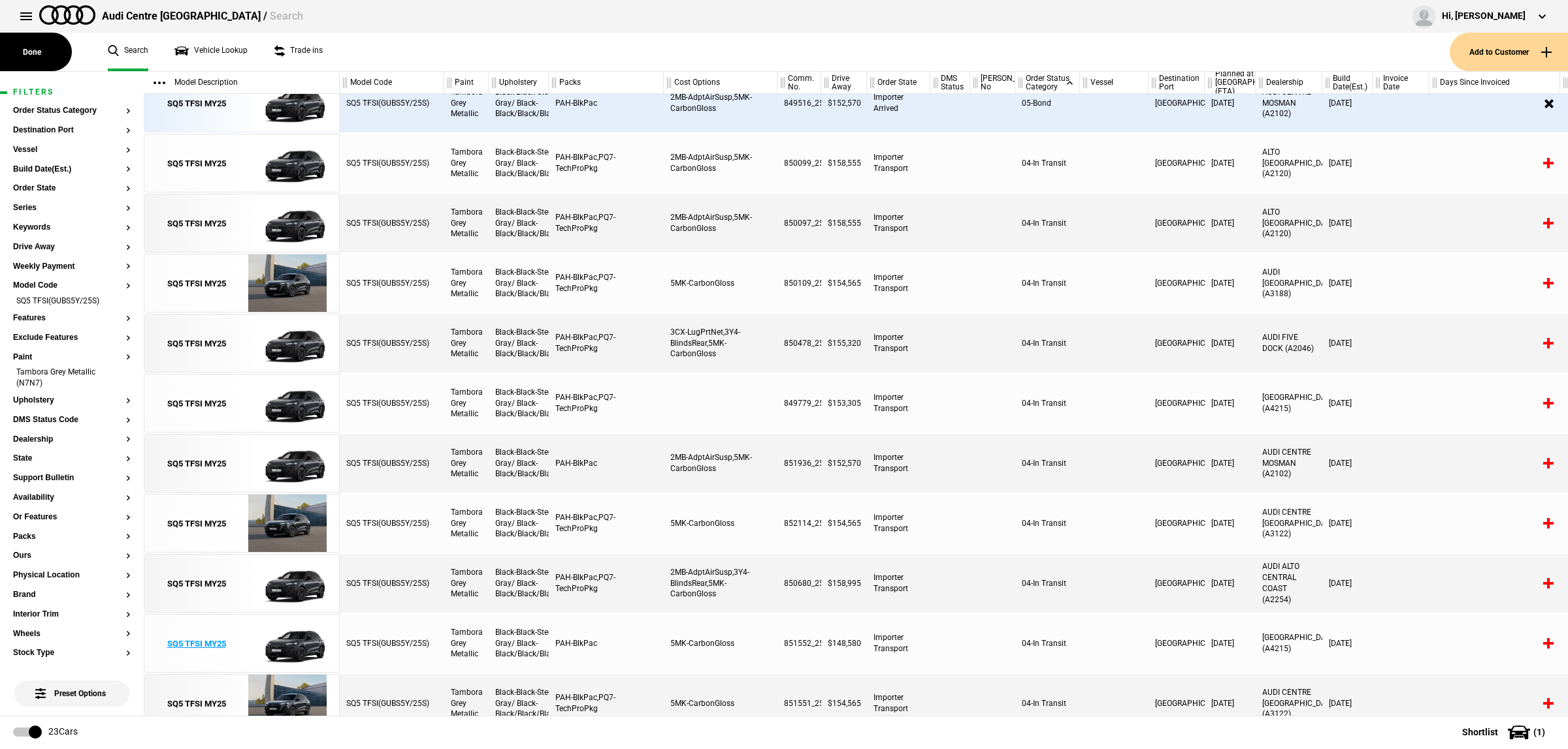
click at [301, 636] on img at bounding box center [287, 644] width 90 height 58
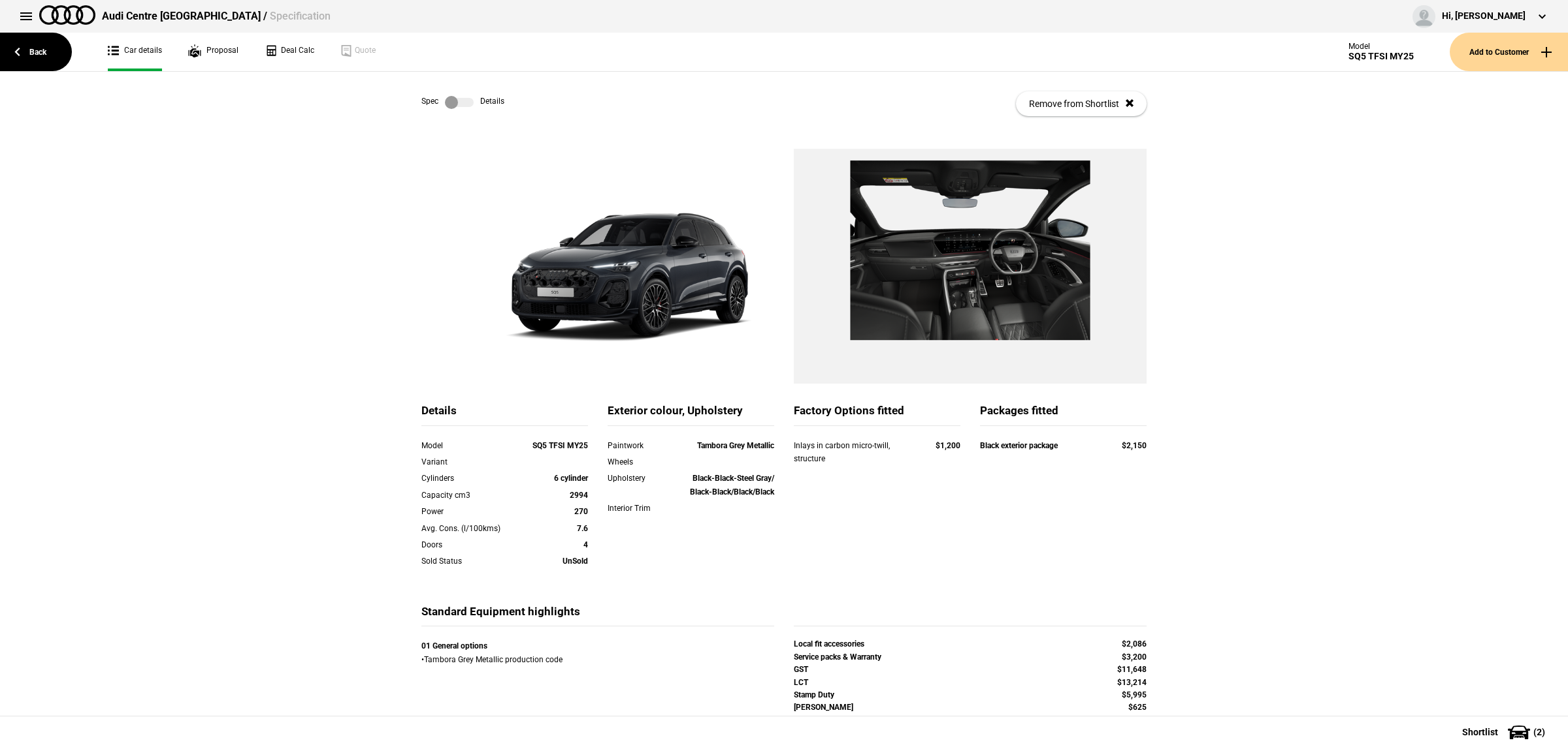
click at [459, 96] on label at bounding box center [460, 102] width 29 height 13
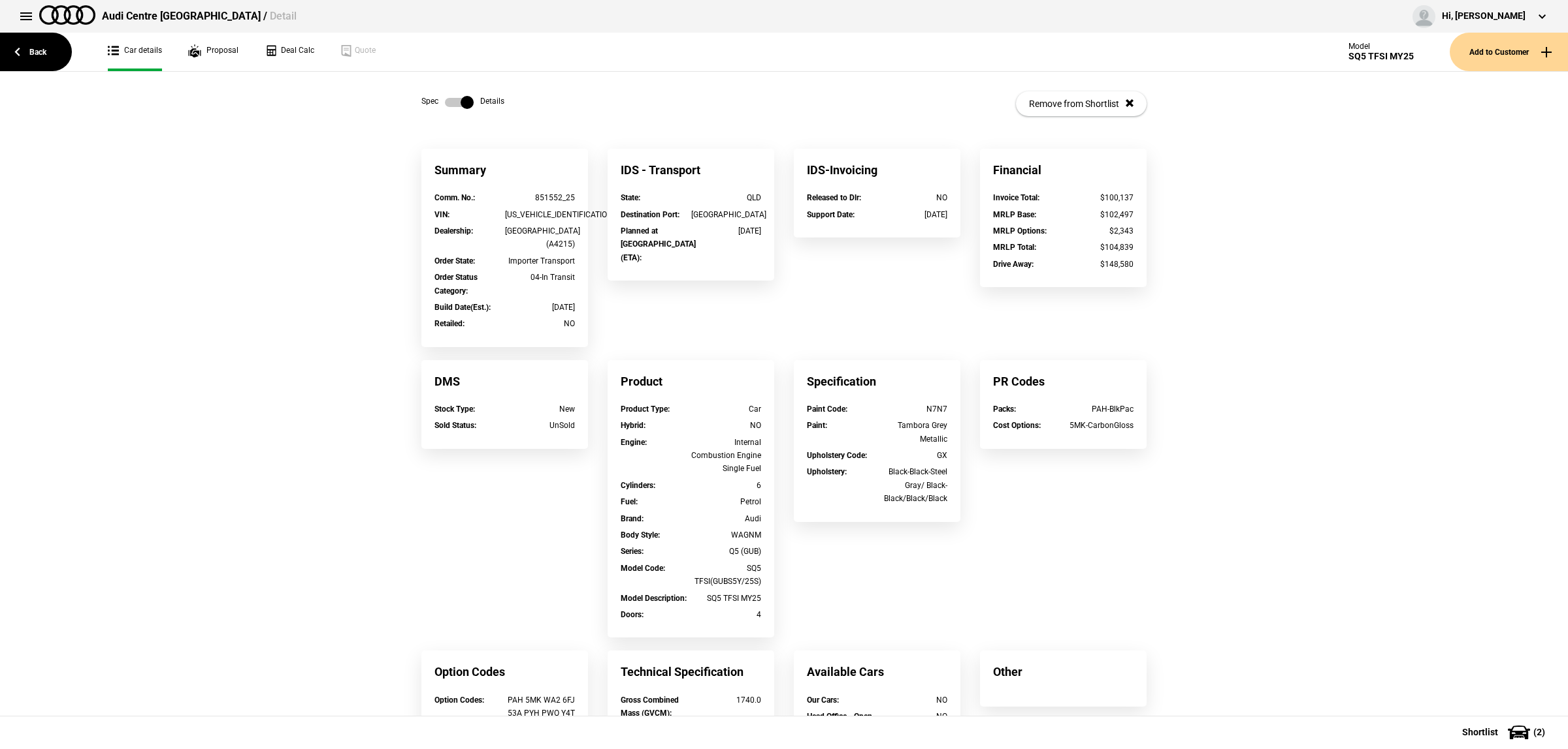
click at [567, 255] on div "Dealership : [GEOGRAPHIC_DATA] (A4215)" at bounding box center [505, 239] width 160 height 30
drag, startPoint x: 555, startPoint y: 194, endPoint x: 492, endPoint y: 199, distance: 63.2
click at [492, 199] on div "Comm. No. : 851552_25" at bounding box center [505, 197] width 140 height 13
copy div "851552"
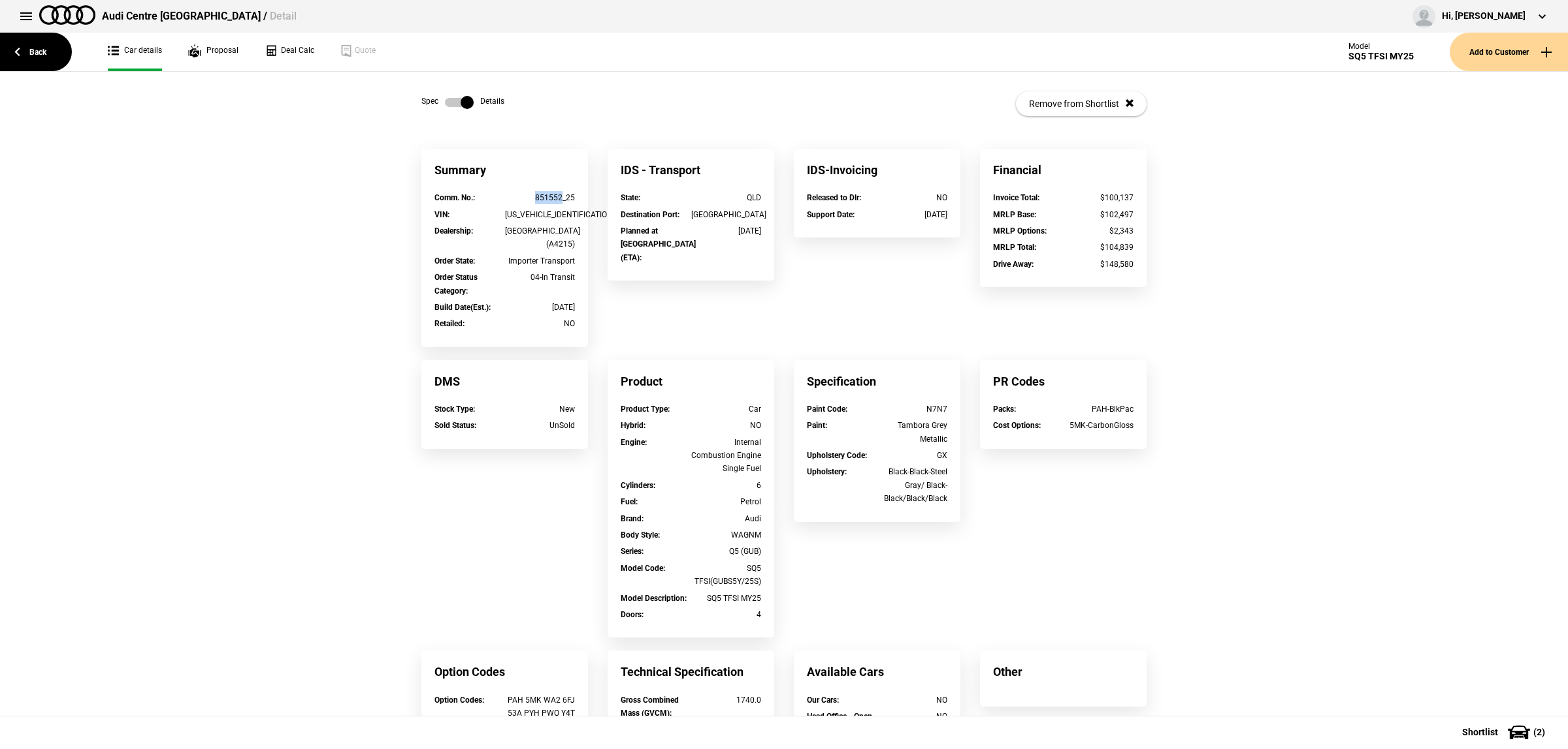
copy div "851552"
click at [40, 52] on link "Back" at bounding box center [36, 52] width 72 height 39
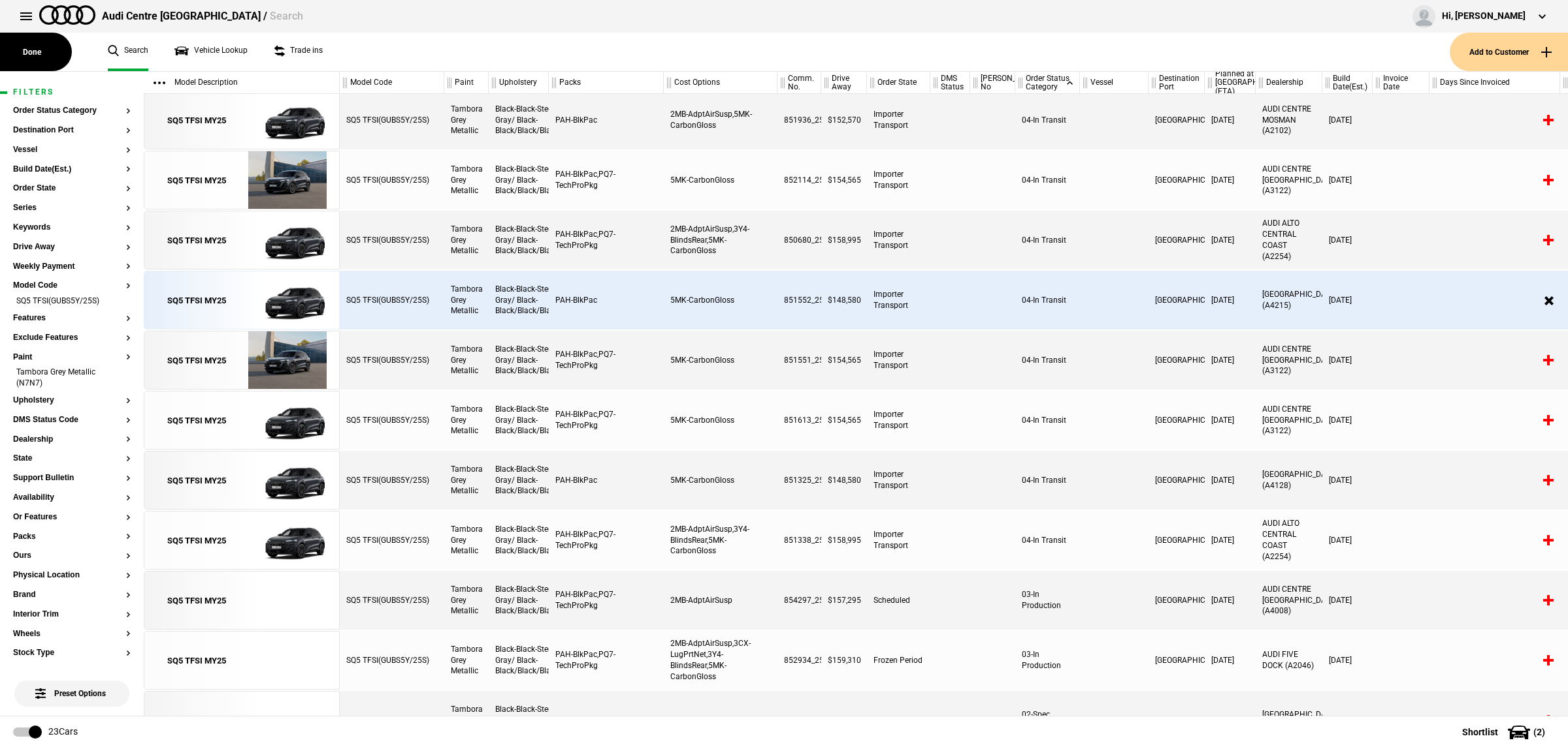
scroll to position [478, 0]
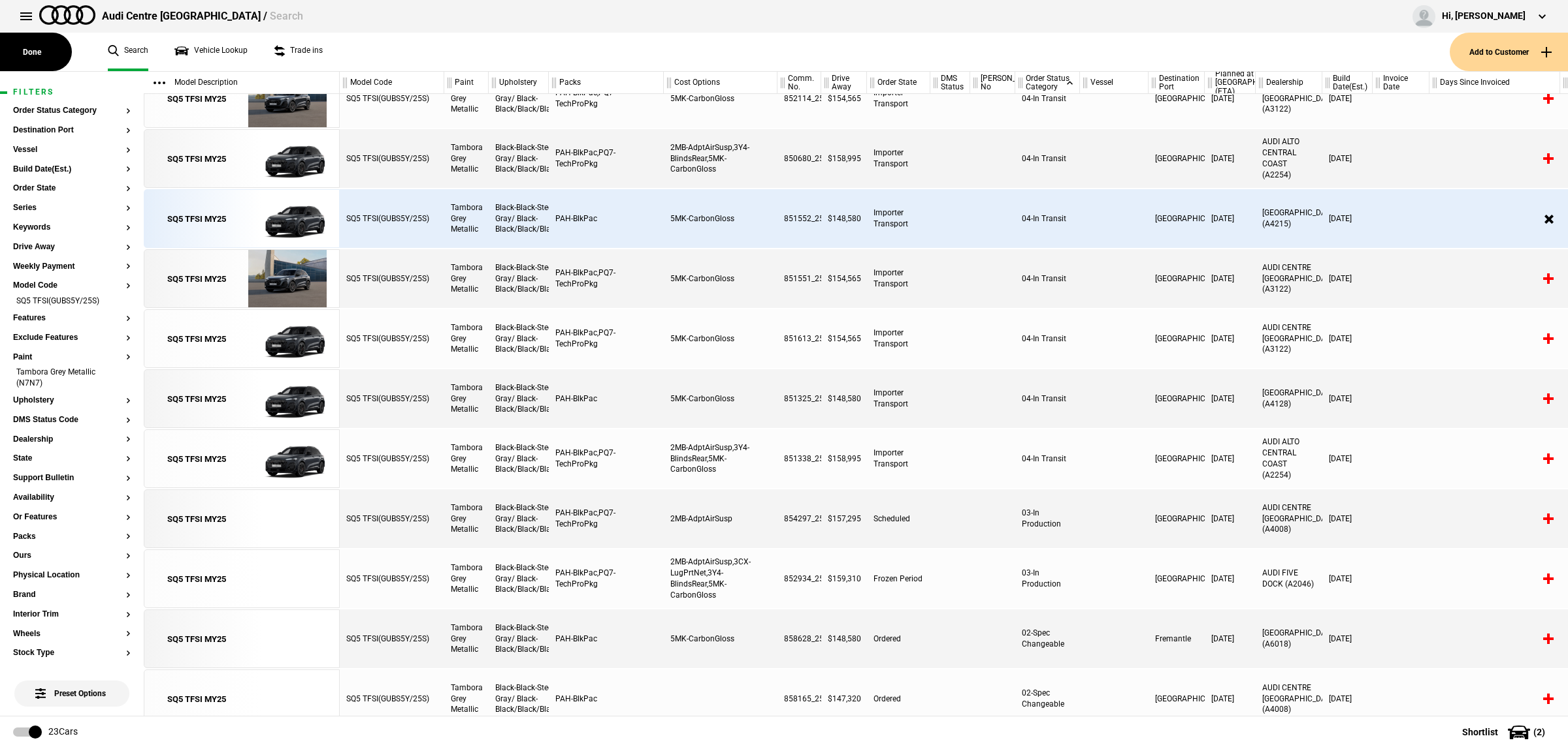
click at [1128, 576] on div at bounding box center [1114, 579] width 69 height 58
